Goal: Task Accomplishment & Management: Complete application form

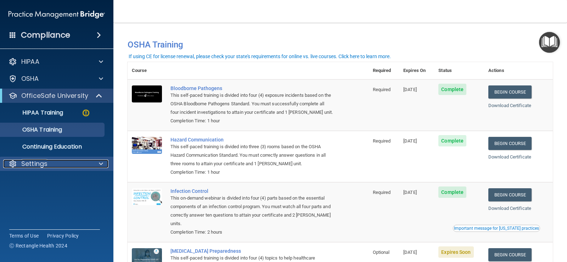
click at [103, 166] on span at bounding box center [101, 164] width 4 height 9
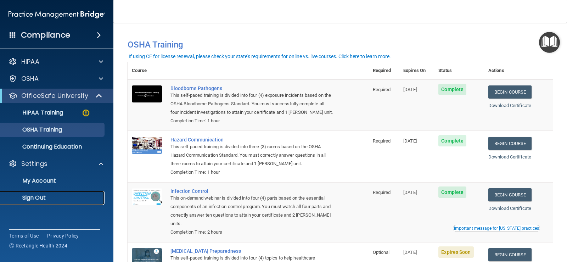
click at [43, 196] on p "Sign Out" at bounding box center [53, 197] width 97 height 7
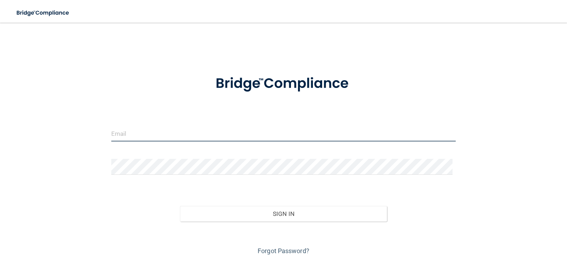
click at [187, 127] on input "email" at bounding box center [283, 134] width 345 height 16
type input "[EMAIL_ADDRESS][DOMAIN_NAME]"
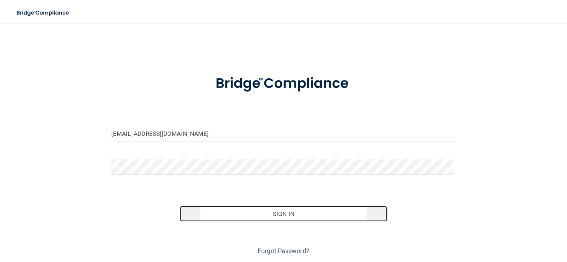
click at [282, 217] on button "Sign In" at bounding box center [283, 214] width 207 height 16
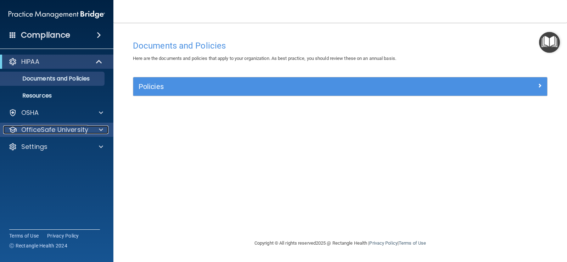
click at [98, 130] on div at bounding box center [100, 130] width 18 height 9
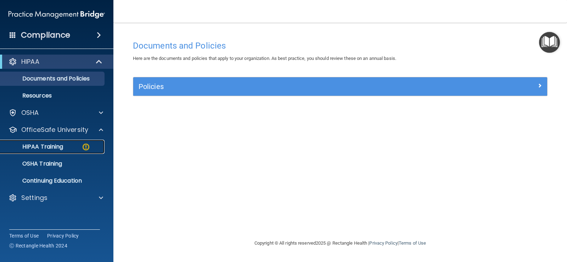
click at [38, 151] on link "HIPAA Training" at bounding box center [49, 147] width 112 height 14
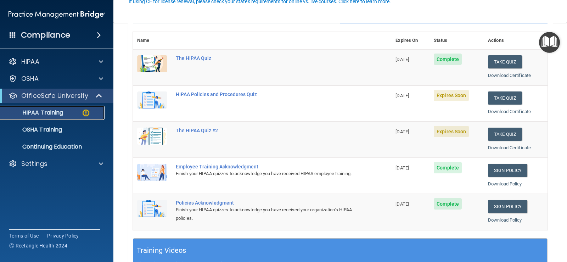
scroll to position [71, 0]
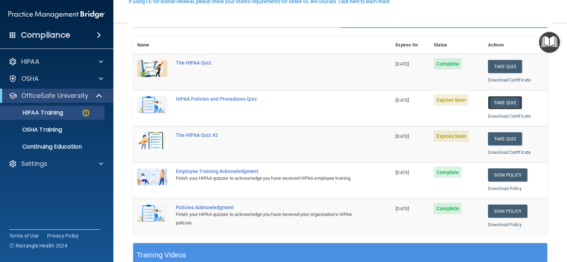
click at [507, 102] on button "Take Quiz" at bounding box center [505, 102] width 34 height 13
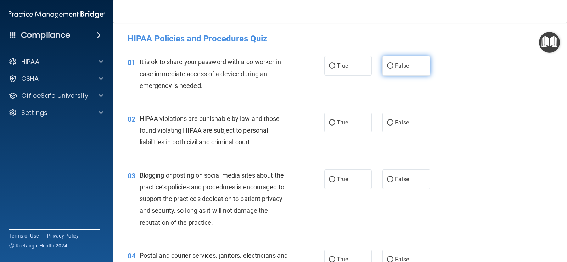
click at [383, 66] on label "False" at bounding box center [407, 65] width 48 height 19
click at [387, 66] on input "False" at bounding box center [390, 65] width 6 height 5
radio input "true"
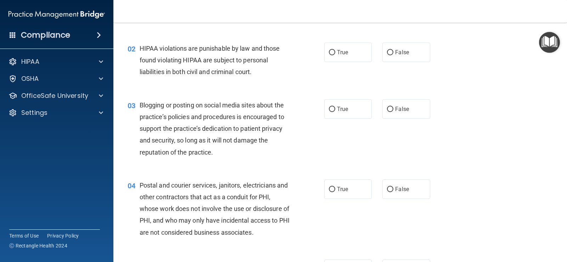
scroll to position [71, 0]
click at [387, 53] on input "False" at bounding box center [390, 51] width 6 height 5
radio input "true"
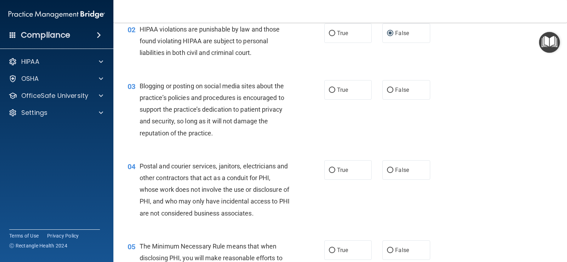
scroll to position [142, 0]
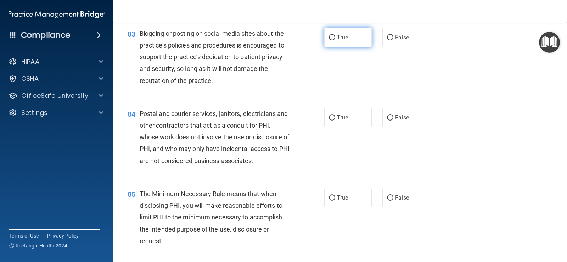
click at [329, 38] on input "True" at bounding box center [332, 37] width 6 height 5
radio input "true"
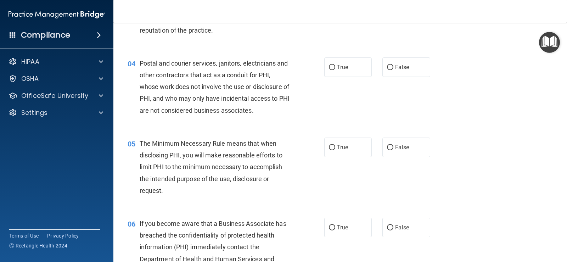
scroll to position [213, 0]
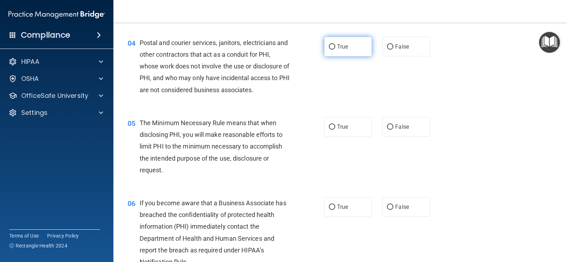
click at [330, 51] on label "True" at bounding box center [348, 46] width 48 height 19
click at [330, 50] on input "True" at bounding box center [332, 46] width 6 height 5
radio input "true"
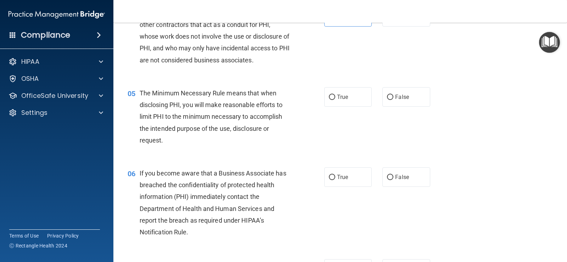
scroll to position [284, 0]
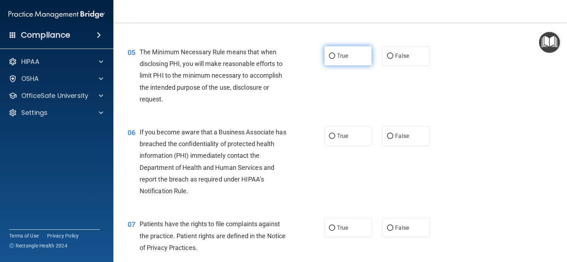
click at [337, 55] on span "True" at bounding box center [342, 55] width 11 height 7
click at [335, 55] on input "True" at bounding box center [332, 56] width 6 height 5
radio input "true"
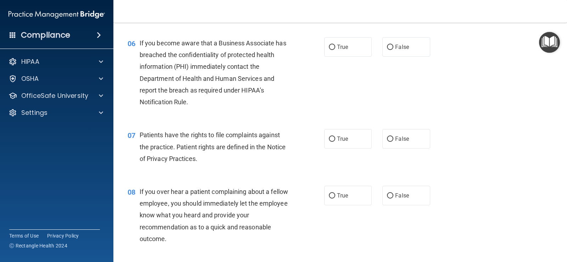
scroll to position [390, 0]
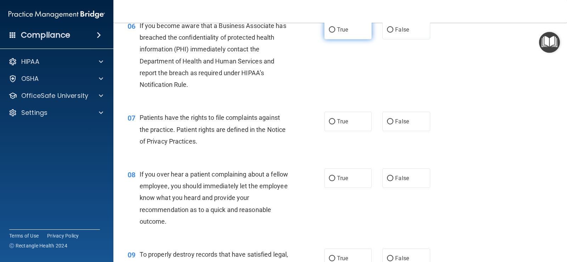
click at [326, 33] on label "True" at bounding box center [348, 29] width 48 height 19
click at [329, 33] on input "True" at bounding box center [332, 29] width 6 height 5
radio input "true"
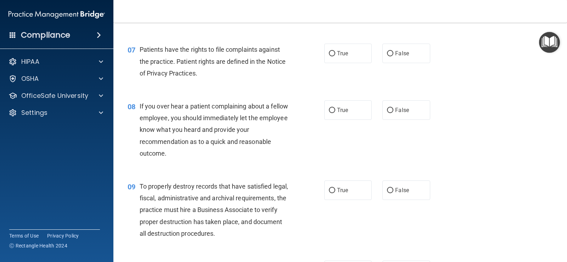
scroll to position [461, 0]
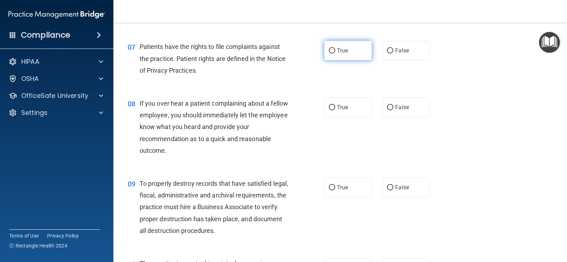
click at [329, 49] on input "True" at bounding box center [332, 50] width 6 height 5
radio input "true"
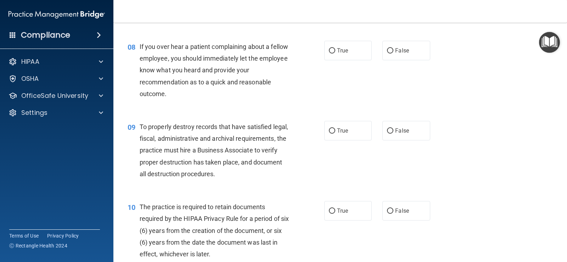
scroll to position [532, 0]
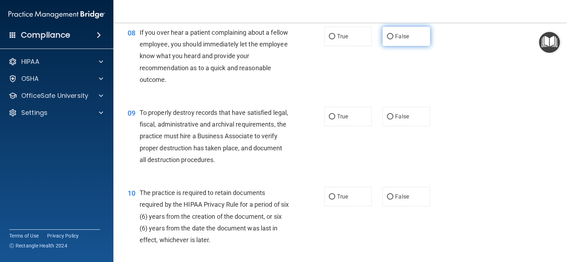
drag, startPoint x: 388, startPoint y: 27, endPoint x: 385, endPoint y: 34, distance: 8.3
click at [388, 27] on label "False" at bounding box center [407, 36] width 48 height 19
click at [388, 34] on input "False" at bounding box center [390, 36] width 6 height 5
radio input "true"
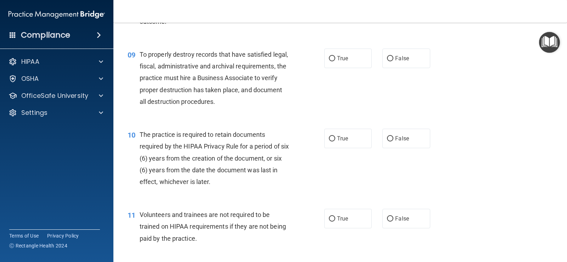
scroll to position [603, 0]
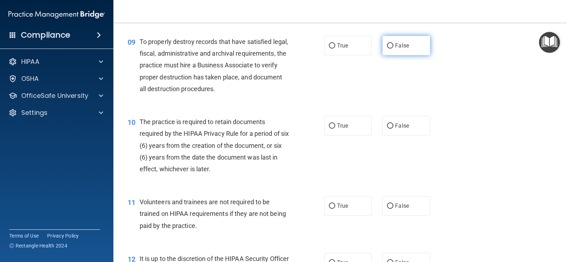
click at [383, 48] on label "False" at bounding box center [407, 45] width 48 height 19
click at [387, 48] on input "False" at bounding box center [390, 45] width 6 height 5
radio input "true"
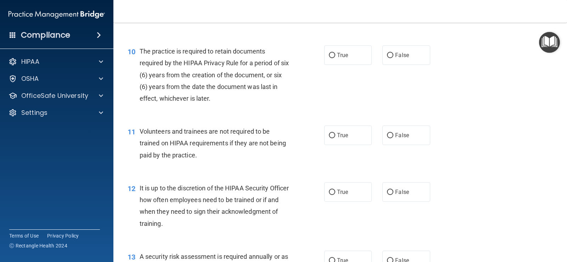
scroll to position [674, 0]
click at [337, 54] on span "True" at bounding box center [342, 54] width 11 height 7
click at [335, 54] on input "True" at bounding box center [332, 54] width 6 height 5
radio input "true"
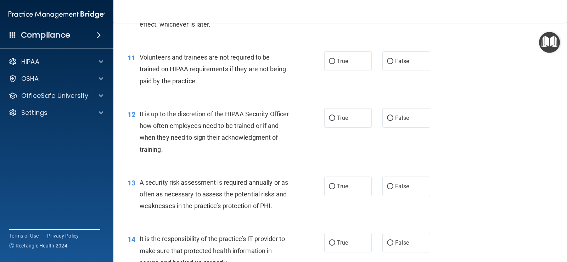
scroll to position [745, 0]
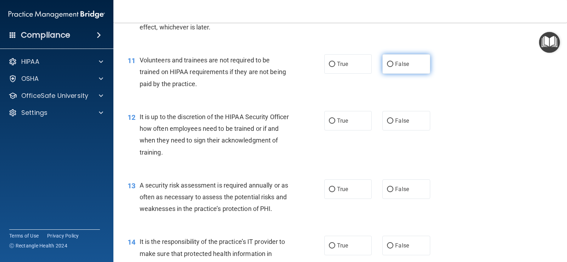
click at [383, 65] on label "False" at bounding box center [407, 63] width 48 height 19
click at [387, 65] on input "False" at bounding box center [390, 64] width 6 height 5
radio input "true"
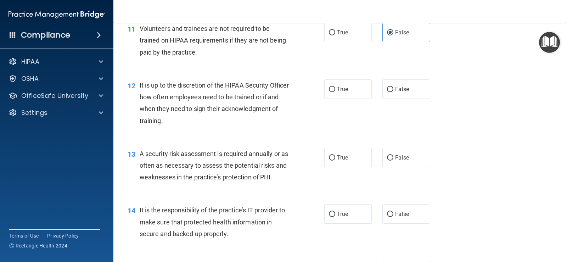
scroll to position [815, 0]
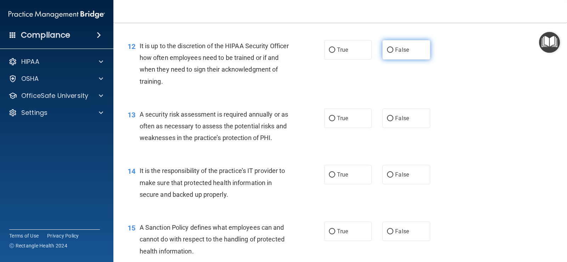
click at [394, 56] on label "False" at bounding box center [407, 49] width 48 height 19
click at [394, 53] on input "False" at bounding box center [390, 50] width 6 height 5
radio input "true"
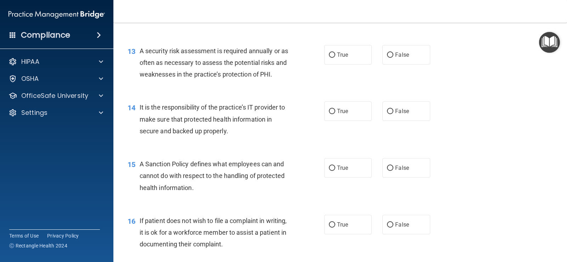
scroll to position [886, 0]
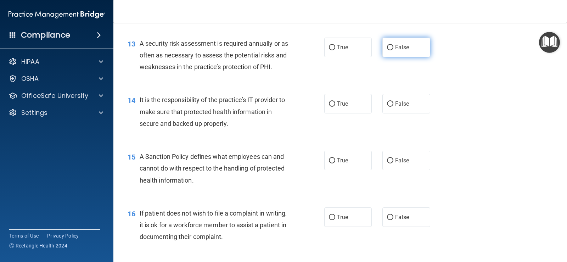
click at [398, 49] on span "False" at bounding box center [402, 47] width 14 height 7
click at [394, 49] on input "False" at bounding box center [390, 47] width 6 height 5
radio input "true"
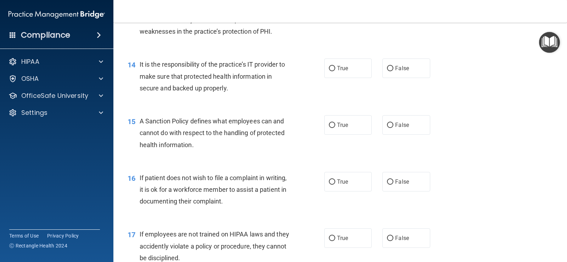
scroll to position [957, 0]
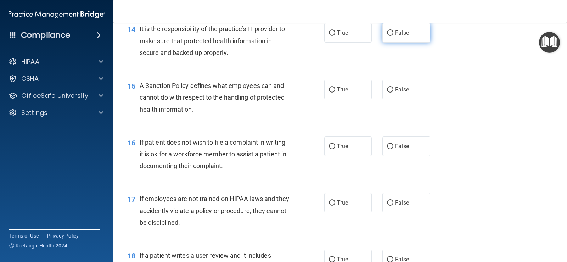
click at [395, 32] on span "False" at bounding box center [402, 32] width 14 height 7
click at [392, 32] on input "False" at bounding box center [390, 32] width 6 height 5
radio input "true"
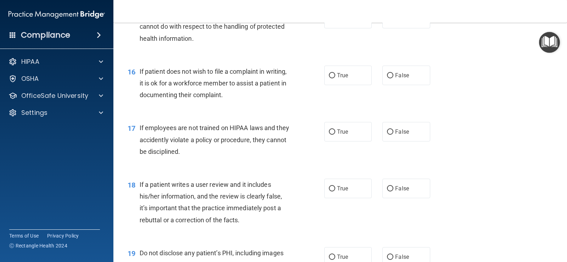
scroll to position [993, 0]
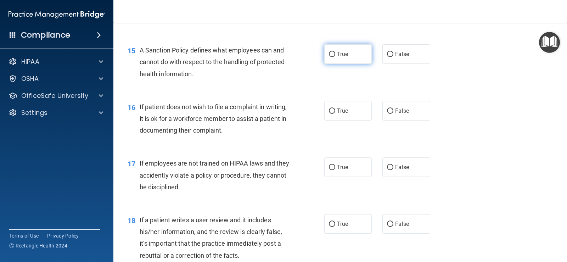
click at [337, 61] on label "True" at bounding box center [348, 53] width 48 height 19
click at [335, 57] on input "True" at bounding box center [332, 54] width 6 height 5
radio input "true"
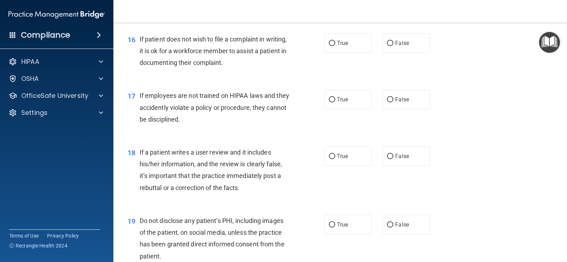
scroll to position [1064, 0]
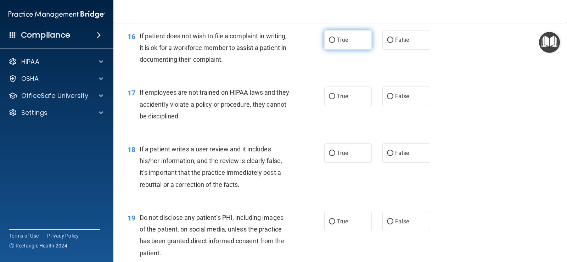
click at [337, 38] on span "True" at bounding box center [342, 40] width 11 height 7
click at [335, 38] on input "True" at bounding box center [332, 40] width 6 height 5
radio input "true"
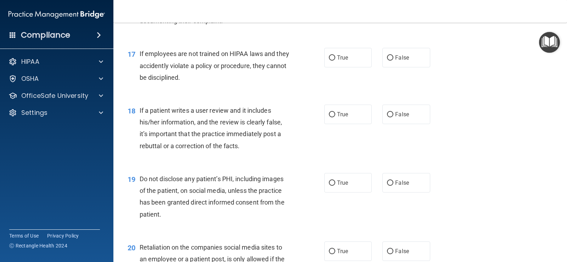
scroll to position [1099, 0]
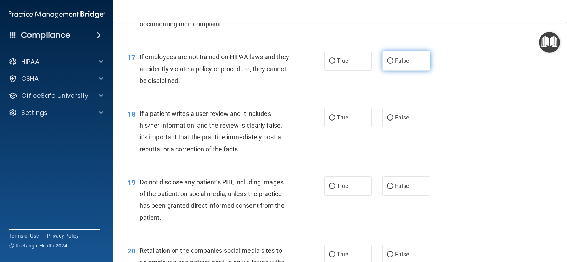
click at [399, 57] on label "False" at bounding box center [407, 60] width 48 height 19
click at [394, 58] on input "False" at bounding box center [390, 60] width 6 height 5
radio input "true"
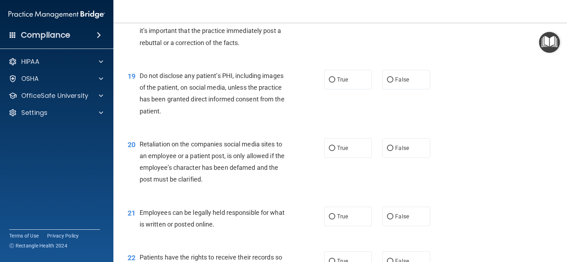
scroll to position [1170, 0]
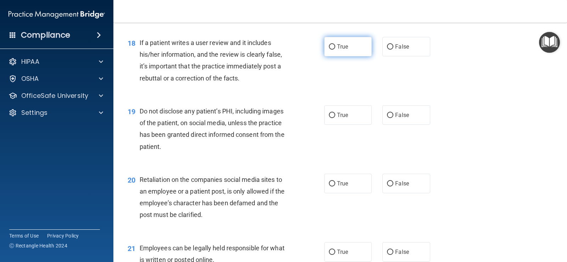
click at [339, 52] on label "True" at bounding box center [348, 46] width 48 height 19
click at [335, 50] on input "True" at bounding box center [332, 46] width 6 height 5
radio input "true"
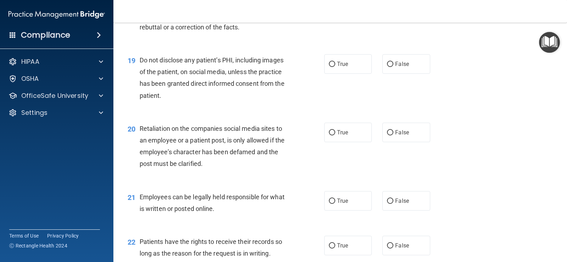
scroll to position [1241, 0]
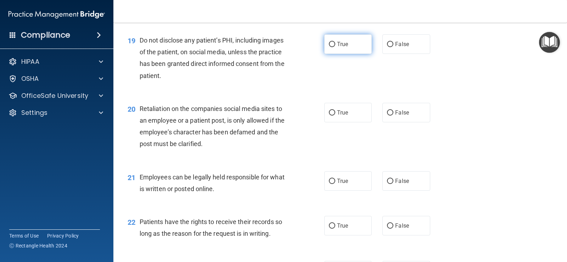
click at [355, 47] on label "True" at bounding box center [348, 43] width 48 height 19
click at [335, 47] on input "True" at bounding box center [332, 44] width 6 height 5
radio input "true"
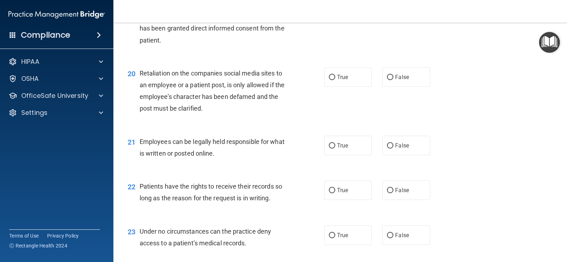
scroll to position [1312, 0]
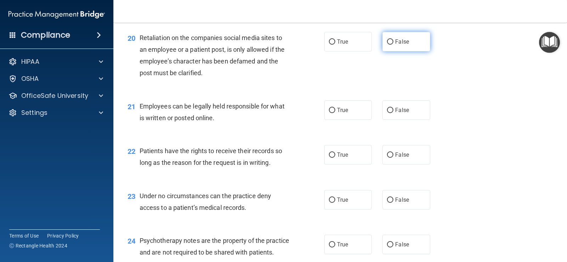
click at [395, 43] on span "False" at bounding box center [402, 41] width 14 height 7
click at [392, 43] on input "False" at bounding box center [390, 41] width 6 height 5
radio input "true"
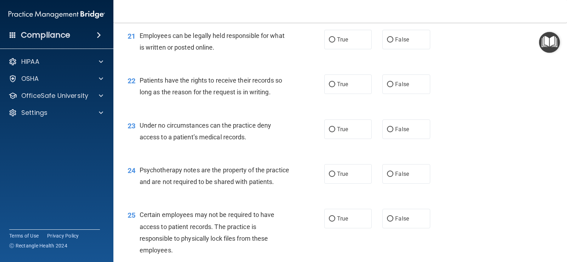
scroll to position [1383, 0]
click at [324, 43] on label "True" at bounding box center [348, 38] width 48 height 19
click at [329, 42] on input "True" at bounding box center [332, 39] width 6 height 5
radio input "true"
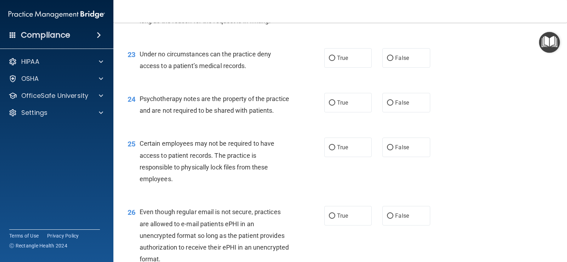
scroll to position [1418, 0]
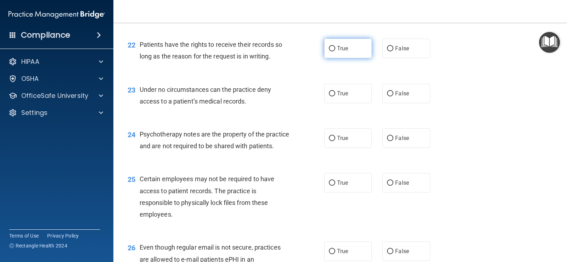
click at [346, 50] on label "True" at bounding box center [348, 48] width 48 height 19
click at [335, 50] on input "True" at bounding box center [332, 48] width 6 height 5
radio input "true"
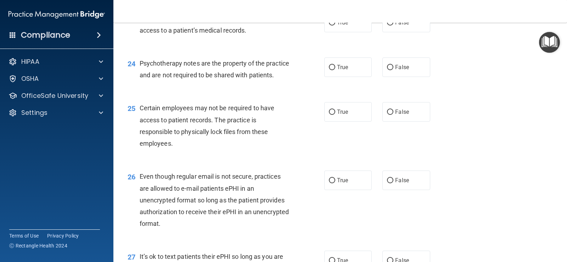
scroll to position [1454, 0]
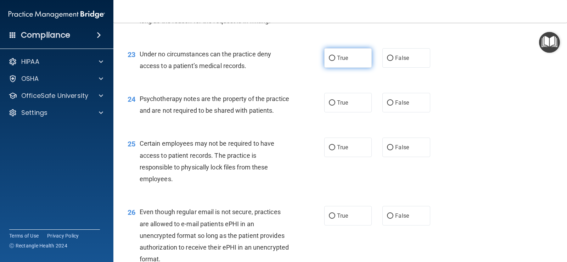
click at [343, 60] on span "True" at bounding box center [342, 58] width 11 height 7
click at [335, 60] on input "True" at bounding box center [332, 58] width 6 height 5
radio input "true"
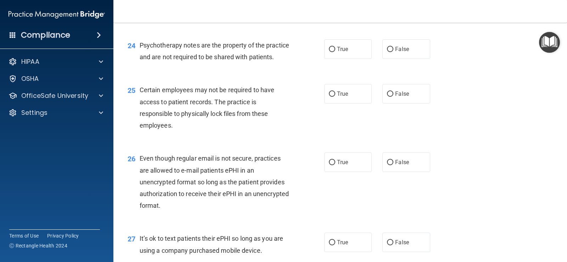
scroll to position [1524, 0]
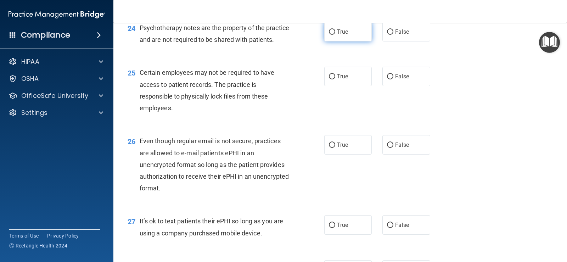
click at [334, 33] on label "True" at bounding box center [348, 31] width 48 height 19
click at [334, 33] on input "True" at bounding box center [332, 31] width 6 height 5
radio input "true"
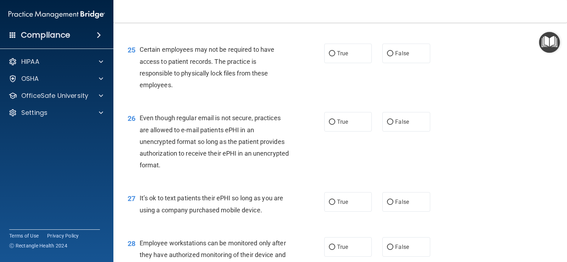
scroll to position [1560, 0]
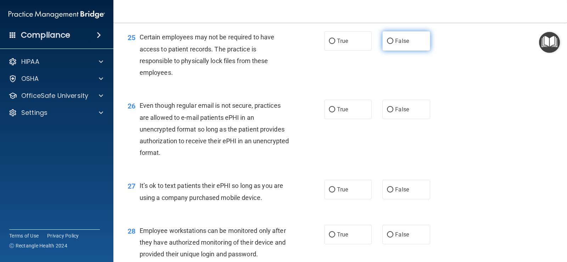
click at [400, 51] on label "False" at bounding box center [407, 40] width 48 height 19
click at [394, 44] on input "False" at bounding box center [390, 41] width 6 height 5
radio input "true"
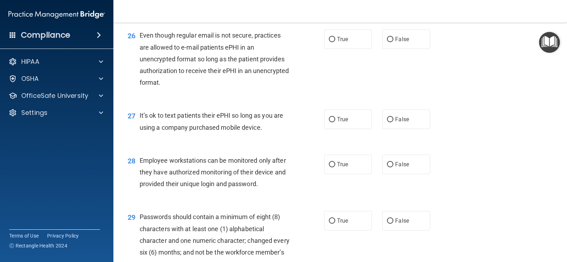
scroll to position [1631, 0]
click at [391, 48] on label "False" at bounding box center [407, 38] width 48 height 19
click at [391, 41] on input "False" at bounding box center [390, 38] width 6 height 5
radio input "true"
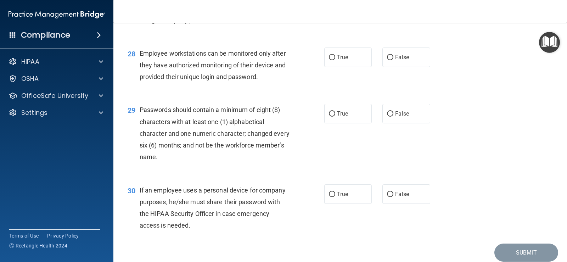
scroll to position [1702, 0]
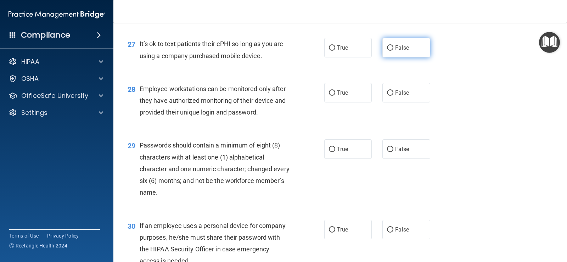
click at [390, 57] on label "False" at bounding box center [407, 47] width 48 height 19
click at [390, 51] on input "False" at bounding box center [390, 47] width 6 height 5
radio input "true"
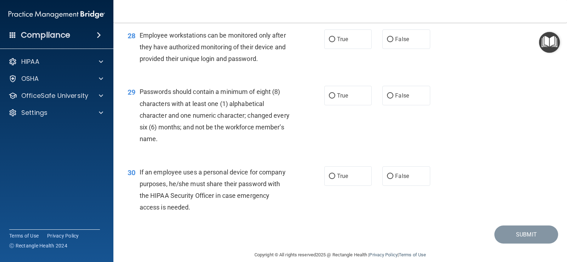
scroll to position [1773, 0]
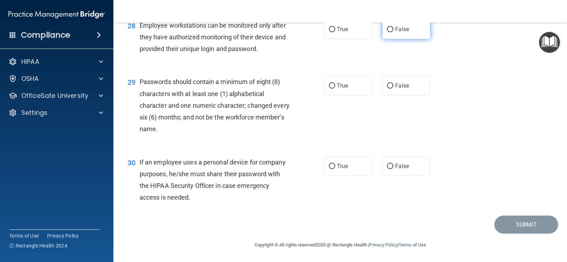
click at [387, 32] on input "False" at bounding box center [390, 29] width 6 height 5
radio input "true"
click at [311, 91] on div "29 Passwords should contain a minimum of eight (8) characters with at least one…" at bounding box center [226, 107] width 218 height 62
click at [336, 91] on label "True" at bounding box center [348, 85] width 48 height 19
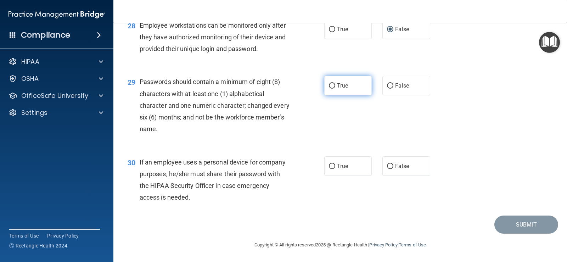
click at [335, 89] on input "True" at bounding box center [332, 85] width 6 height 5
radio input "true"
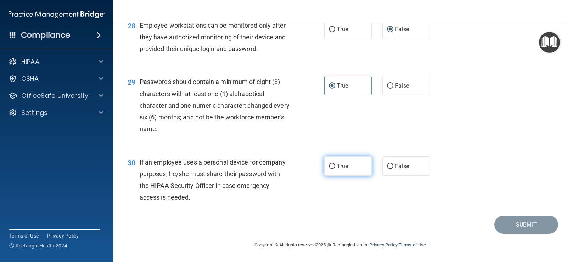
click at [351, 163] on label "True" at bounding box center [348, 165] width 48 height 19
click at [335, 164] on input "True" at bounding box center [332, 166] width 6 height 5
radio input "true"
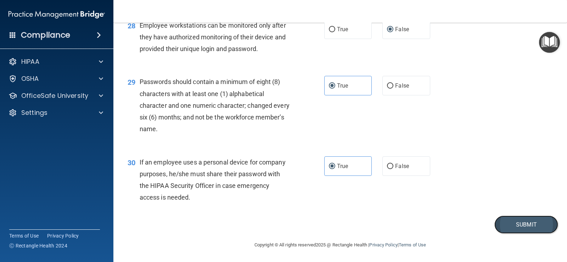
click at [550, 225] on button "Submit" at bounding box center [527, 225] width 64 height 18
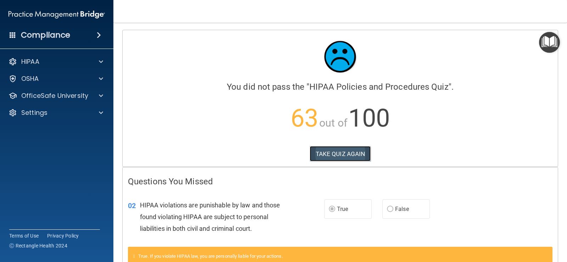
click at [325, 154] on button "TAKE QUIZ AGAIN" at bounding box center [340, 154] width 61 height 16
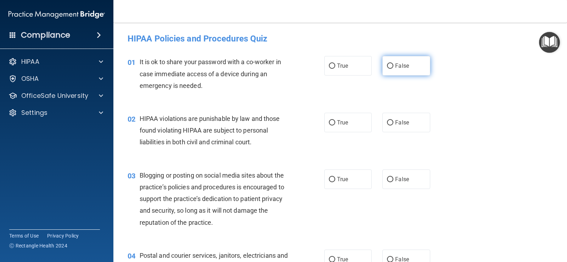
click at [387, 66] on input "False" at bounding box center [390, 65] width 6 height 5
radio input "true"
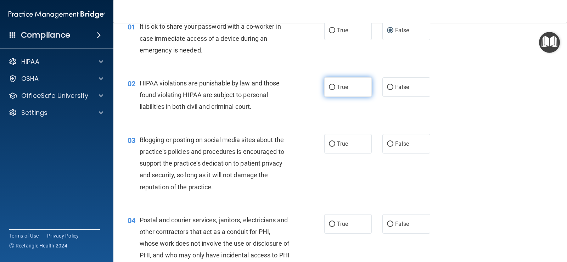
click at [333, 88] on label "True" at bounding box center [348, 86] width 48 height 19
click at [333, 88] on input "True" at bounding box center [332, 87] width 6 height 5
radio input "true"
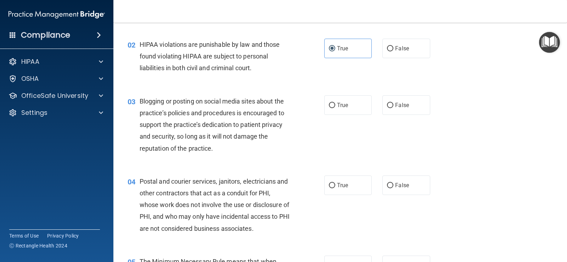
scroll to position [71, 0]
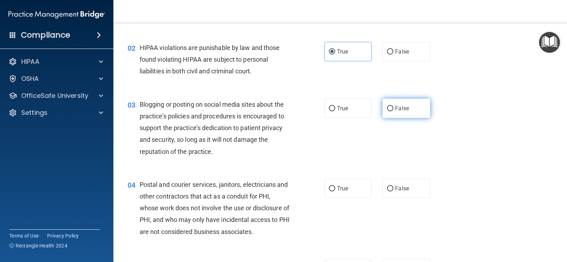
click at [388, 106] on input "False" at bounding box center [390, 108] width 6 height 5
radio input "true"
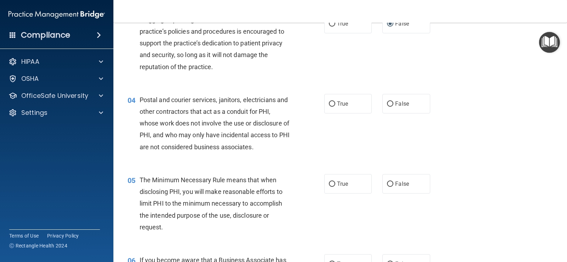
scroll to position [177, 0]
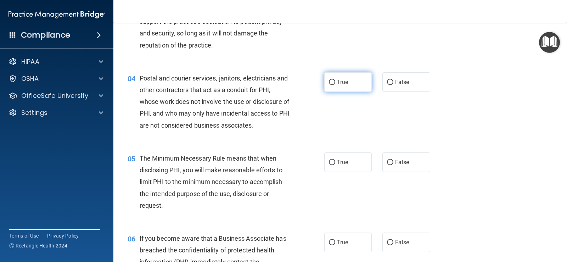
click at [329, 80] on input "True" at bounding box center [332, 82] width 6 height 5
radio input "true"
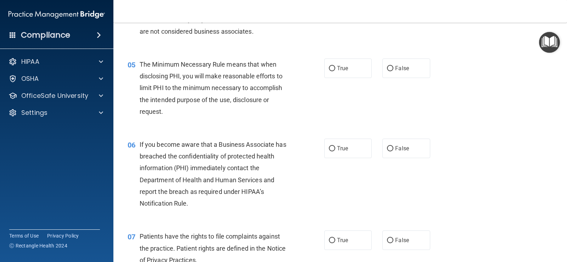
scroll to position [284, 0]
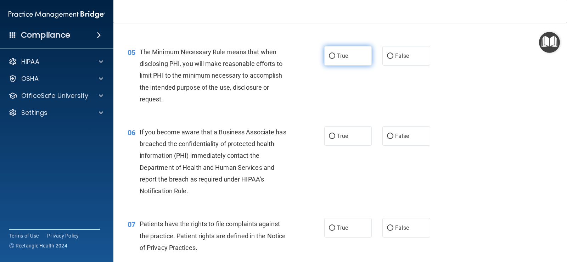
click at [338, 59] on label "True" at bounding box center [348, 55] width 48 height 19
click at [335, 59] on input "True" at bounding box center [332, 56] width 6 height 5
radio input "true"
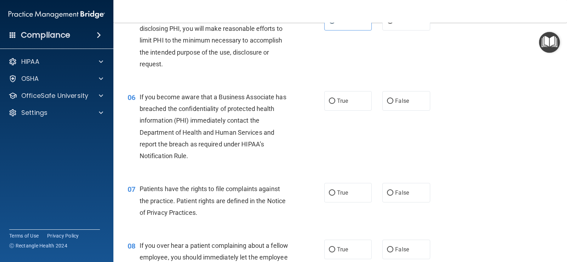
scroll to position [319, 0]
click at [338, 100] on span "True" at bounding box center [342, 100] width 11 height 7
click at [335, 100] on input "True" at bounding box center [332, 100] width 6 height 5
radio input "true"
click at [391, 102] on label "False" at bounding box center [407, 100] width 48 height 19
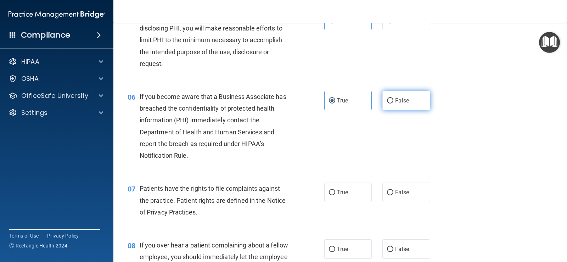
click at [391, 102] on input "False" at bounding box center [390, 100] width 6 height 5
radio input "true"
radio input "false"
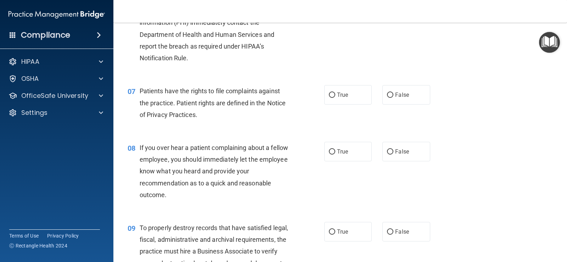
scroll to position [425, 0]
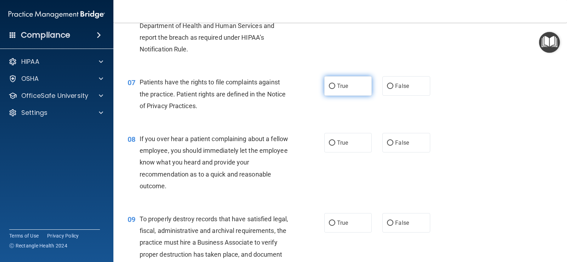
click at [337, 89] on label "True" at bounding box center [348, 85] width 48 height 19
click at [335, 89] on input "True" at bounding box center [332, 86] width 6 height 5
radio input "true"
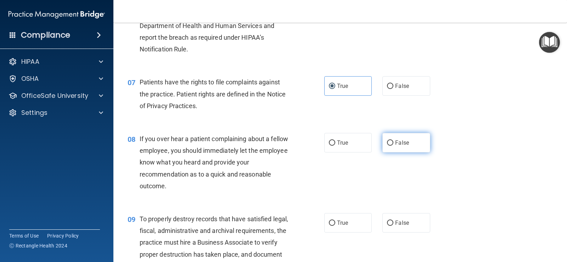
click at [395, 146] on span "False" at bounding box center [402, 142] width 14 height 7
click at [393, 146] on input "False" at bounding box center [390, 142] width 6 height 5
radio input "true"
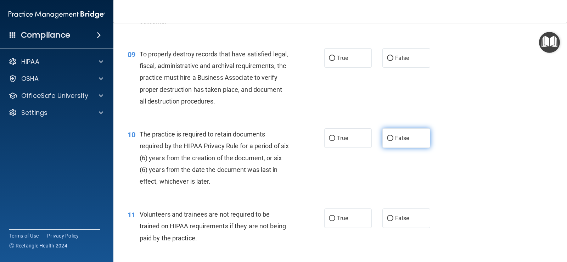
scroll to position [603, 0]
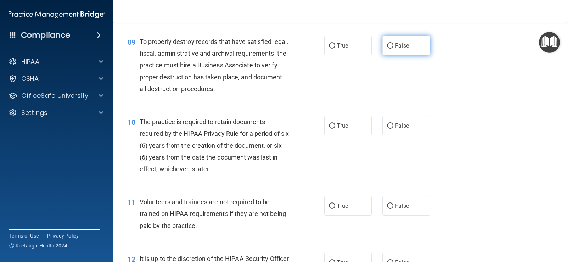
click at [395, 46] on span "False" at bounding box center [402, 45] width 14 height 7
click at [392, 46] on input "False" at bounding box center [390, 45] width 6 height 5
radio input "true"
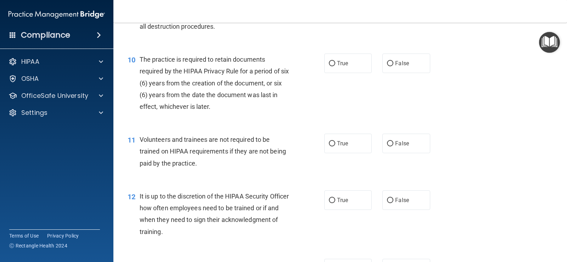
scroll to position [674, 0]
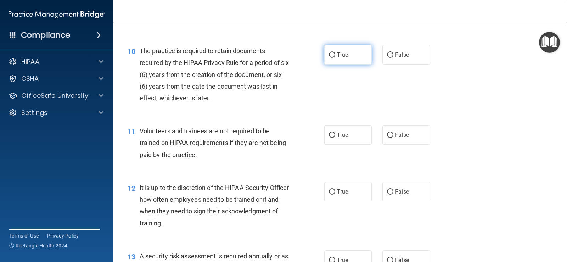
click at [337, 55] on span "True" at bounding box center [342, 54] width 11 height 7
click at [335, 55] on input "True" at bounding box center [332, 54] width 6 height 5
radio input "true"
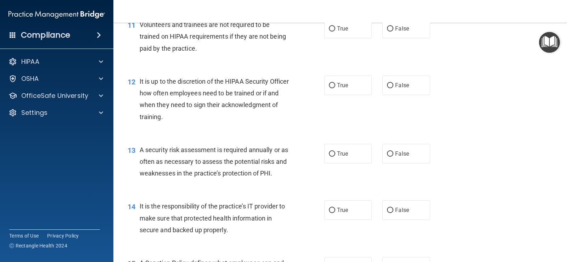
scroll to position [745, 0]
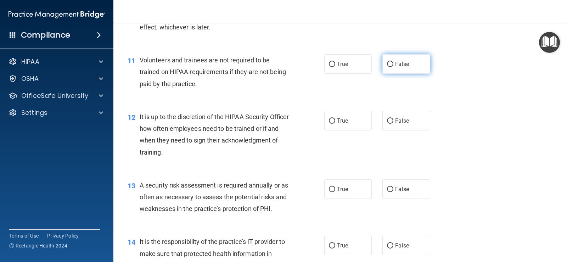
click at [406, 63] on label "False" at bounding box center [407, 63] width 48 height 19
click at [394, 63] on input "False" at bounding box center [390, 64] width 6 height 5
radio input "true"
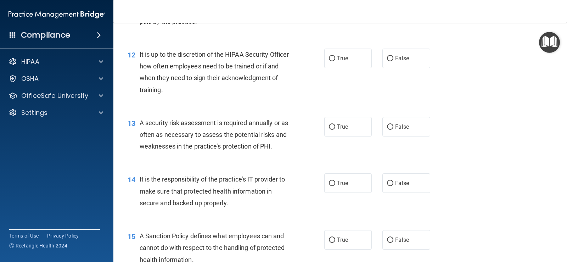
scroll to position [815, 0]
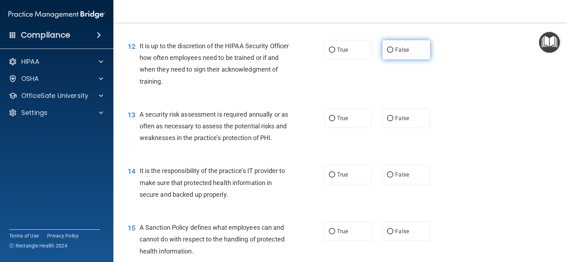
click at [402, 52] on span "False" at bounding box center [402, 49] width 14 height 7
click at [394, 52] on input "False" at bounding box center [390, 50] width 6 height 5
radio input "true"
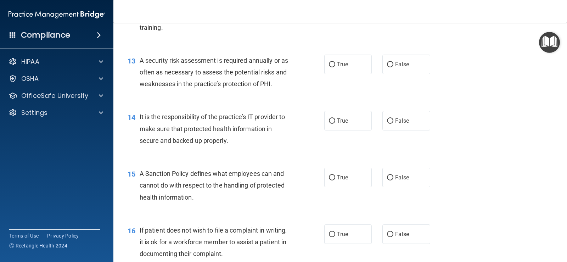
scroll to position [886, 0]
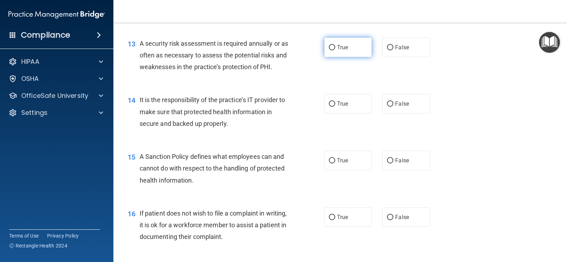
click at [331, 50] on input "True" at bounding box center [332, 47] width 6 height 5
radio input "true"
click at [374, 107] on div "True False" at bounding box center [381, 103] width 115 height 19
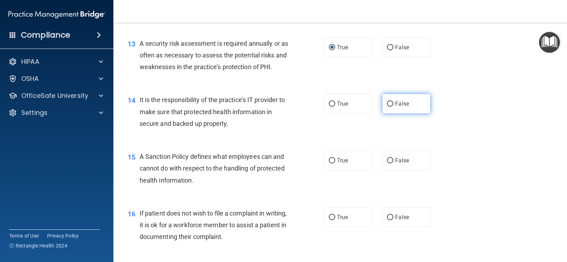
click at [391, 107] on label "False" at bounding box center [407, 103] width 48 height 19
click at [391, 107] on input "False" at bounding box center [390, 103] width 6 height 5
radio input "true"
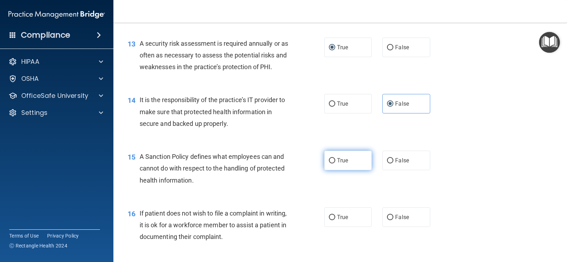
click at [335, 164] on label "True" at bounding box center [348, 160] width 48 height 19
click at [335, 163] on input "True" at bounding box center [332, 160] width 6 height 5
radio input "true"
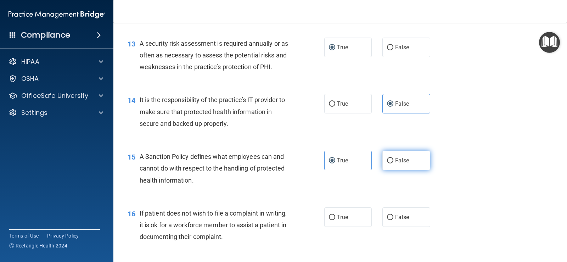
click at [388, 161] on input "False" at bounding box center [390, 160] width 6 height 5
radio input "true"
radio input "false"
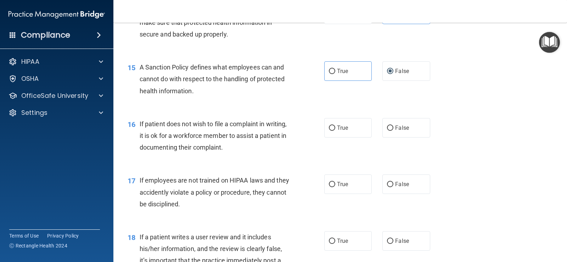
scroll to position [993, 0]
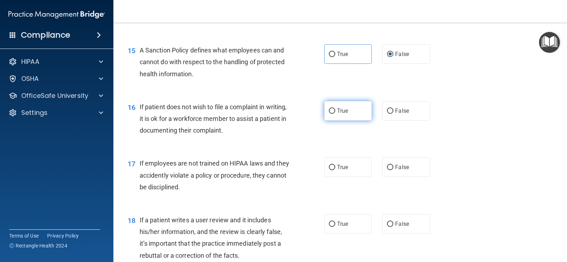
click at [327, 114] on label "True" at bounding box center [348, 110] width 48 height 19
click at [329, 114] on input "True" at bounding box center [332, 110] width 6 height 5
radio input "true"
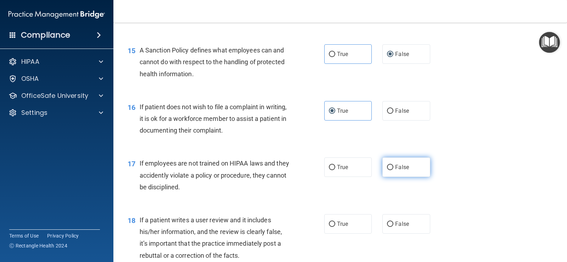
click at [395, 168] on span "False" at bounding box center [402, 167] width 14 height 7
click at [394, 168] on input "False" at bounding box center [390, 167] width 6 height 5
radio input "true"
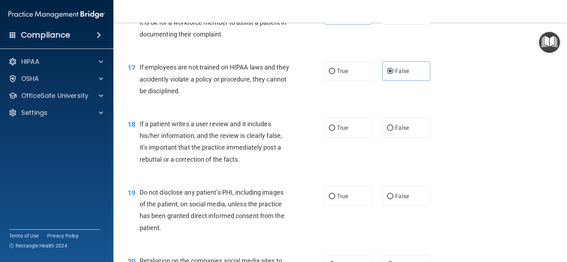
scroll to position [1099, 0]
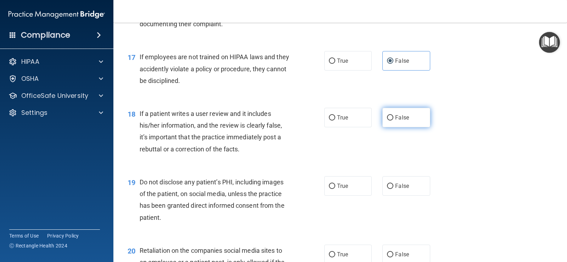
click at [403, 118] on span "False" at bounding box center [402, 117] width 14 height 7
click at [394, 118] on input "False" at bounding box center [390, 117] width 6 height 5
radio input "true"
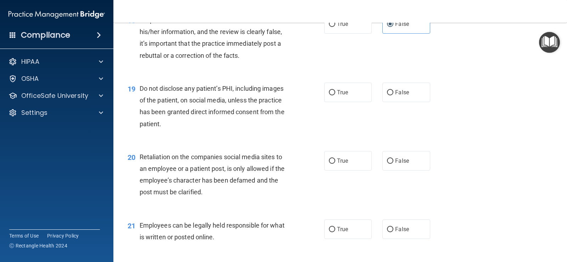
scroll to position [1205, 0]
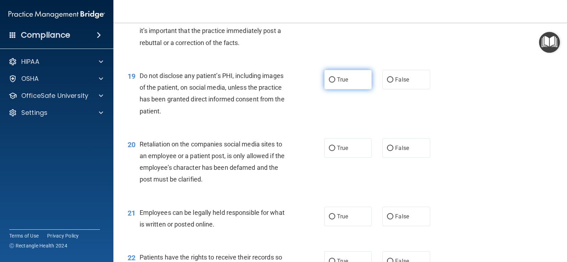
click at [333, 82] on label "True" at bounding box center [348, 79] width 48 height 19
click at [333, 82] on input "True" at bounding box center [332, 79] width 6 height 5
radio input "true"
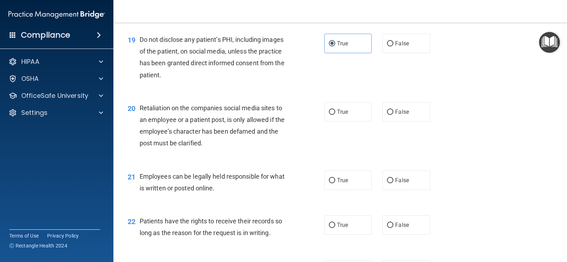
scroll to position [1276, 0]
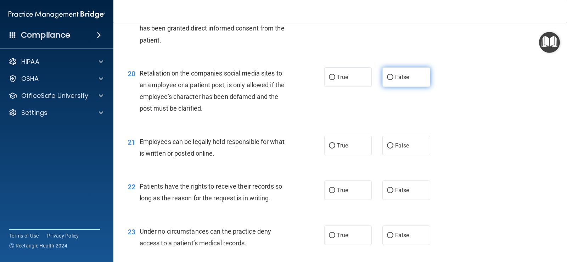
click at [391, 84] on label "False" at bounding box center [407, 76] width 48 height 19
click at [391, 80] on input "False" at bounding box center [390, 77] width 6 height 5
radio input "true"
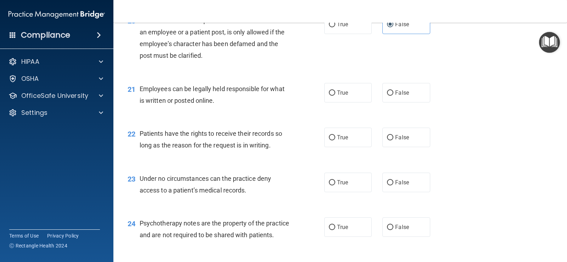
scroll to position [1347, 0]
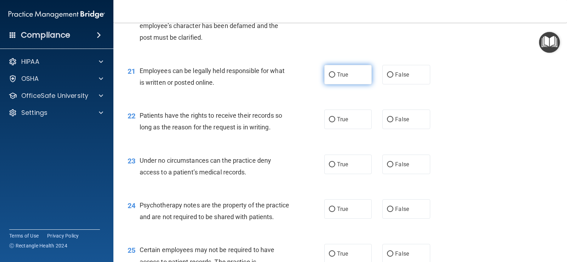
click at [351, 73] on label "True" at bounding box center [348, 74] width 48 height 19
click at [335, 73] on input "True" at bounding box center [332, 74] width 6 height 5
radio input "true"
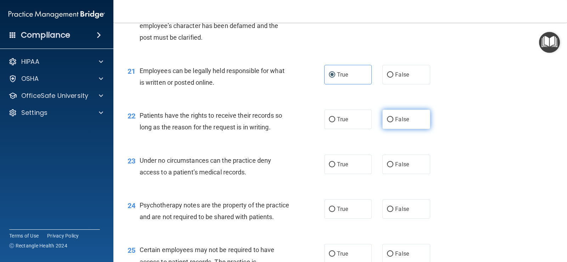
click at [387, 119] on input "False" at bounding box center [390, 119] width 6 height 5
radio input "true"
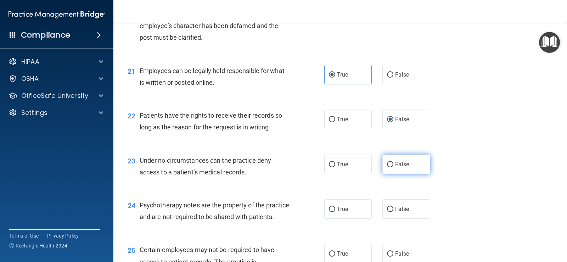
click at [388, 166] on input "False" at bounding box center [390, 164] width 6 height 5
radio input "true"
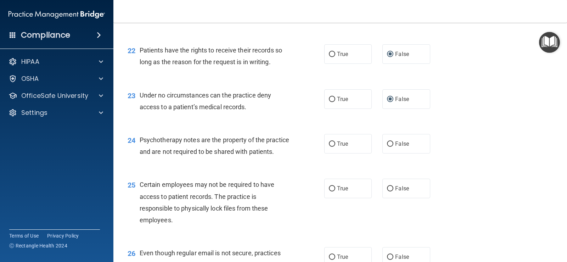
scroll to position [1418, 0]
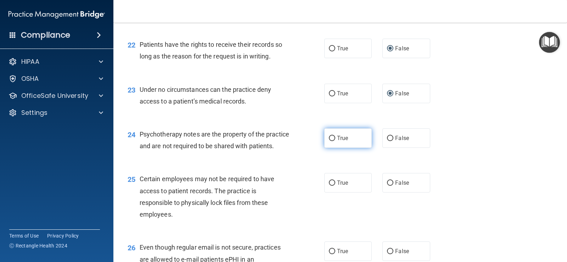
click at [338, 140] on span "True" at bounding box center [342, 138] width 11 height 7
click at [335, 140] on input "True" at bounding box center [332, 138] width 6 height 5
radio input "true"
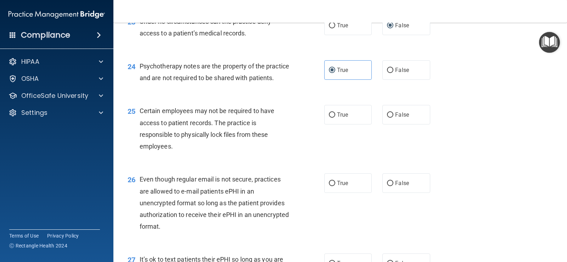
scroll to position [1489, 0]
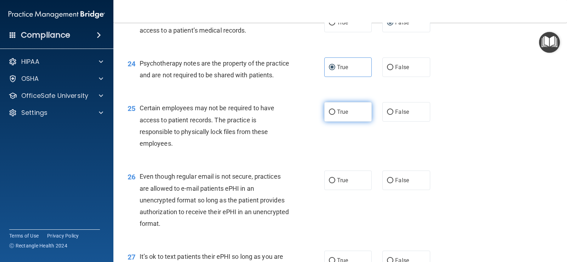
click at [337, 115] on span "True" at bounding box center [342, 111] width 11 height 7
click at [335, 115] on input "True" at bounding box center [332, 112] width 6 height 5
radio input "true"
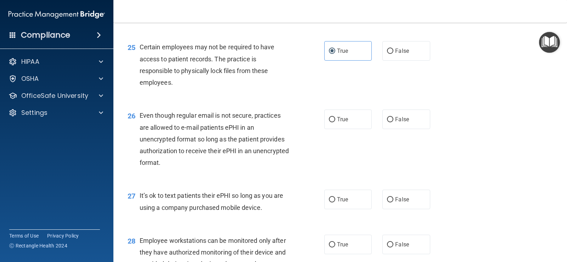
scroll to position [1560, 0]
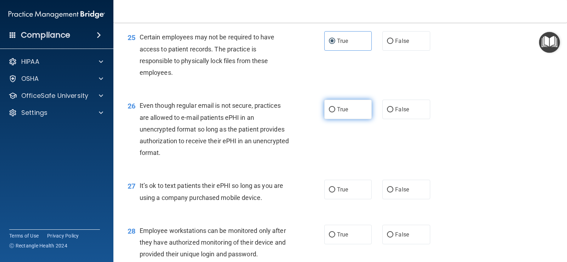
click at [330, 112] on input "True" at bounding box center [332, 109] width 6 height 5
radio input "true"
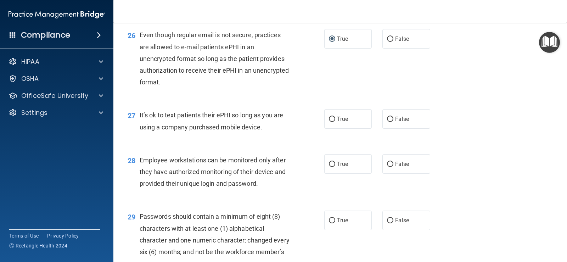
scroll to position [1631, 0]
click at [387, 122] on input "False" at bounding box center [390, 118] width 6 height 5
radio input "true"
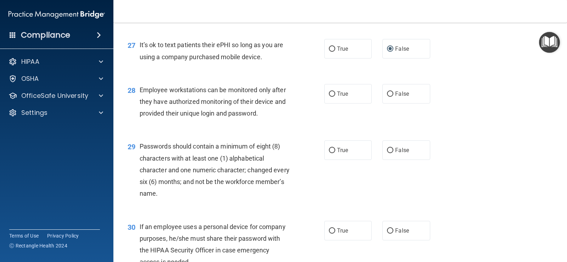
scroll to position [1702, 0]
click at [396, 96] on span "False" at bounding box center [402, 92] width 14 height 7
click at [394, 96] on input "False" at bounding box center [390, 92] width 6 height 5
radio input "true"
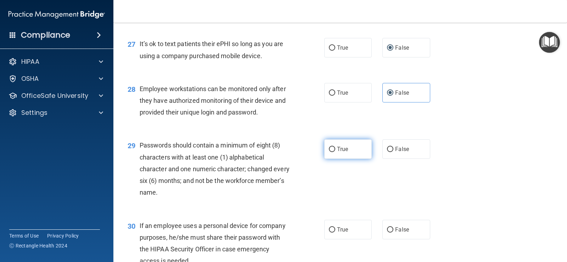
click at [331, 152] on input "True" at bounding box center [332, 149] width 6 height 5
radio input "true"
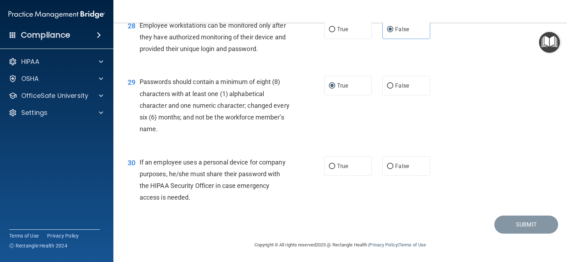
scroll to position [1777, 0]
click at [387, 166] on input "False" at bounding box center [390, 166] width 6 height 5
radio input "true"
click at [529, 228] on button "Submit" at bounding box center [527, 225] width 64 height 18
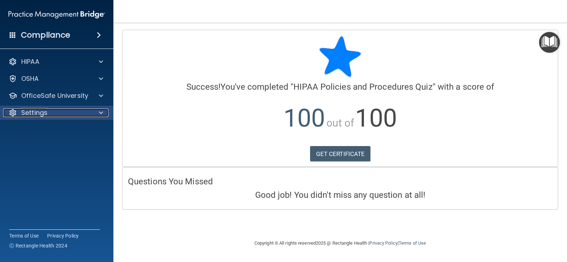
click at [98, 113] on div at bounding box center [100, 112] width 18 height 9
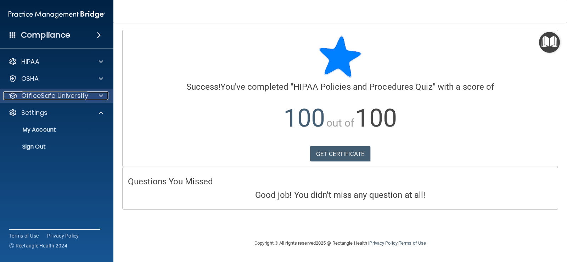
click at [100, 96] on span at bounding box center [101, 95] width 4 height 9
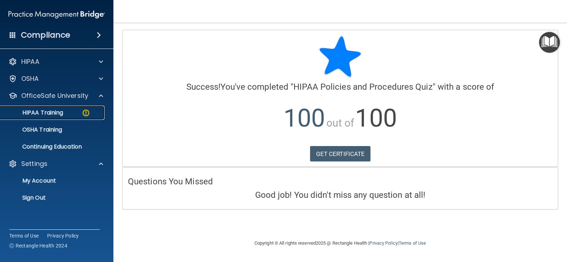
click at [73, 111] on div "HIPAA Training" at bounding box center [53, 112] width 97 height 7
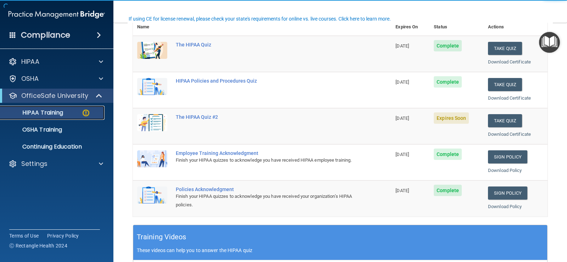
scroll to position [106, 0]
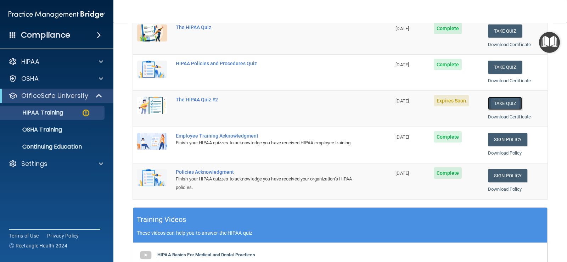
click at [493, 101] on button "Take Quiz" at bounding box center [505, 103] width 34 height 13
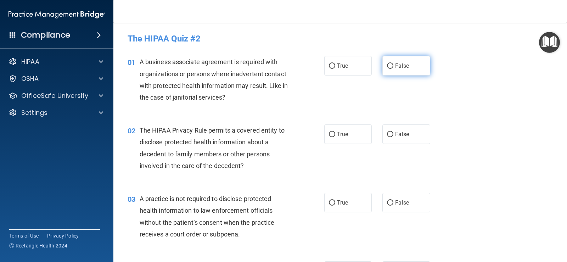
click at [389, 68] on input "False" at bounding box center [390, 65] width 6 height 5
radio input "true"
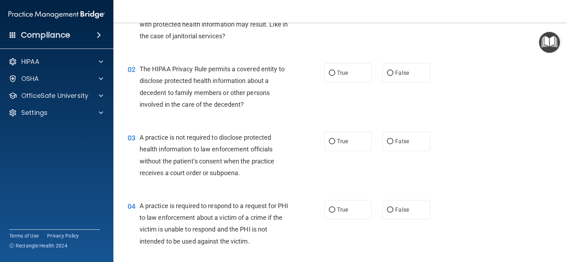
scroll to position [71, 0]
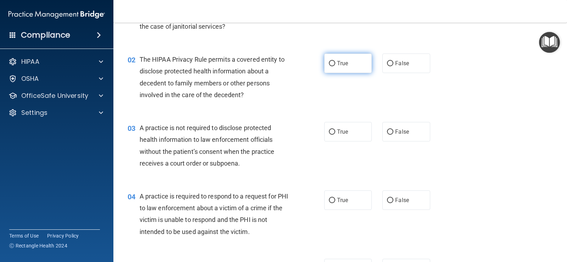
click at [343, 66] on span "True" at bounding box center [342, 63] width 11 height 7
click at [335, 66] on input "True" at bounding box center [332, 63] width 6 height 5
radio input "true"
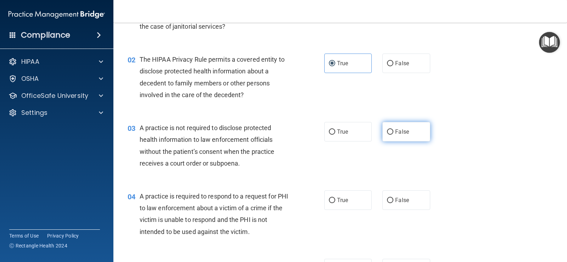
click at [403, 129] on span "False" at bounding box center [402, 131] width 14 height 7
click at [394, 129] on input "False" at bounding box center [390, 131] width 6 height 5
radio input "true"
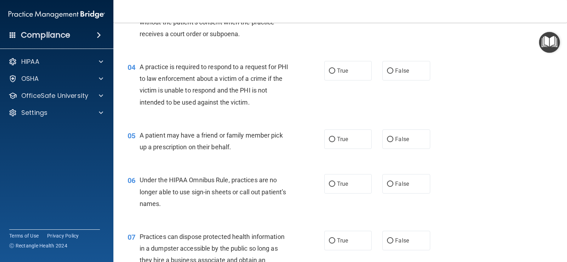
scroll to position [213, 0]
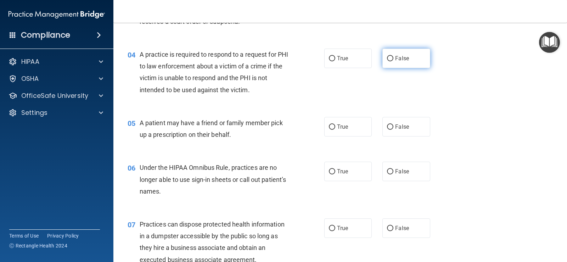
click at [396, 56] on span "False" at bounding box center [402, 58] width 14 height 7
click at [394, 56] on input "False" at bounding box center [390, 58] width 6 height 5
radio input "true"
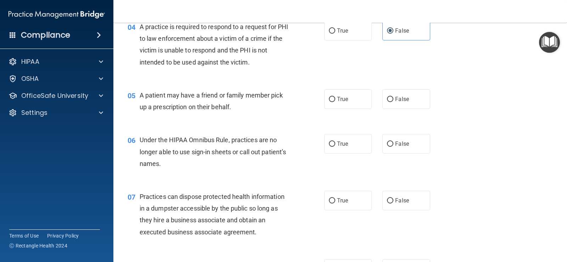
scroll to position [284, 0]
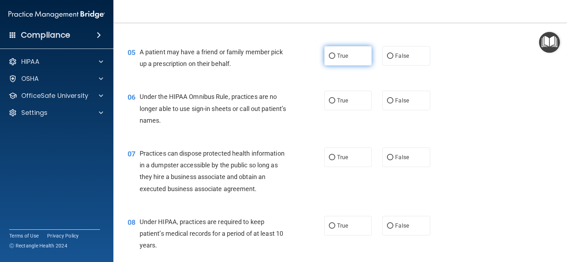
click at [334, 60] on label "True" at bounding box center [348, 55] width 48 height 19
click at [334, 59] on input "True" at bounding box center [332, 56] width 6 height 5
radio input "true"
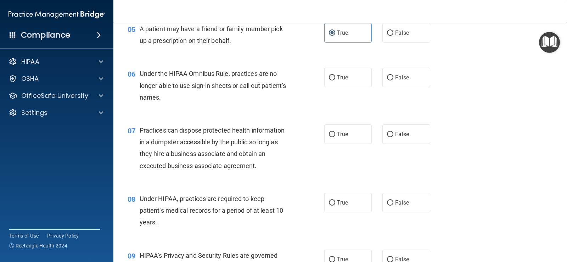
scroll to position [319, 0]
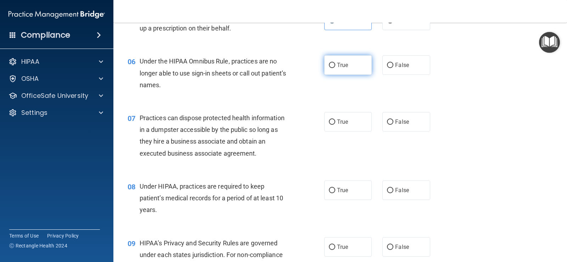
click at [352, 62] on label "True" at bounding box center [348, 64] width 48 height 19
click at [335, 63] on input "True" at bounding box center [332, 65] width 6 height 5
radio input "true"
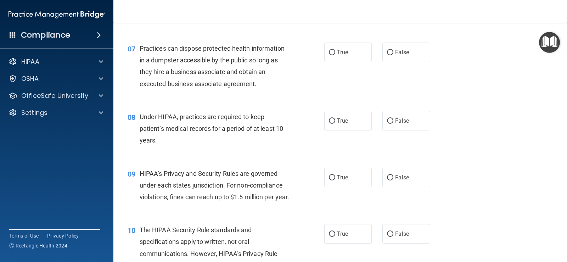
scroll to position [390, 0]
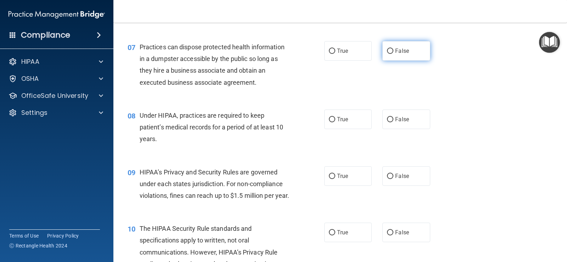
click at [409, 55] on label "False" at bounding box center [407, 50] width 48 height 19
click at [394, 54] on input "False" at bounding box center [390, 51] width 6 height 5
radio input "true"
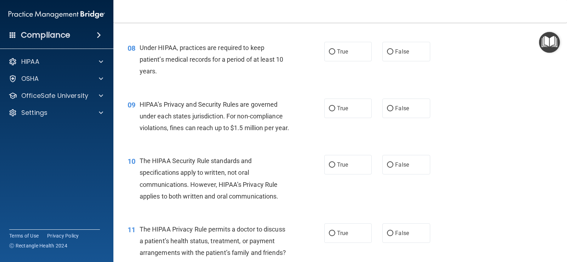
scroll to position [461, 0]
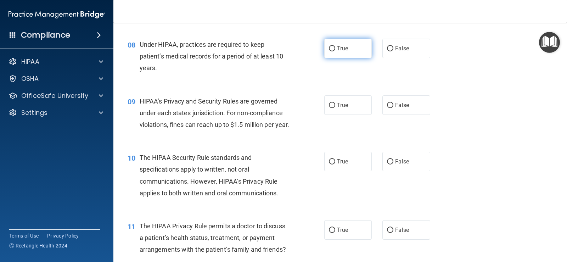
click at [358, 46] on label "True" at bounding box center [348, 48] width 48 height 19
click at [335, 46] on input "True" at bounding box center [332, 48] width 6 height 5
radio input "true"
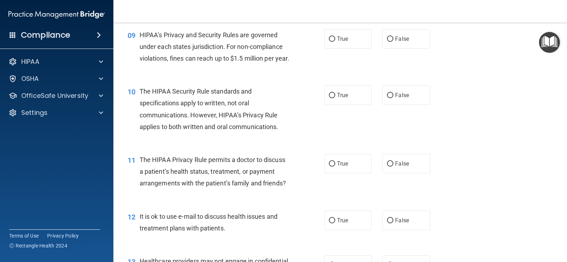
scroll to position [532, 0]
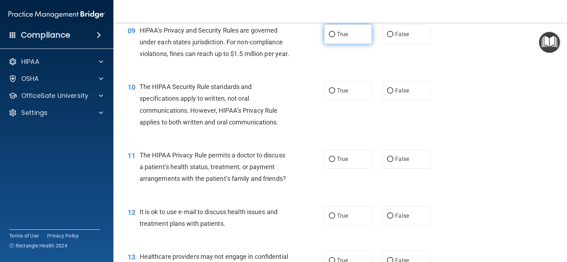
click at [324, 42] on label "True" at bounding box center [348, 33] width 48 height 19
click at [329, 37] on input "True" at bounding box center [332, 34] width 6 height 5
radio input "true"
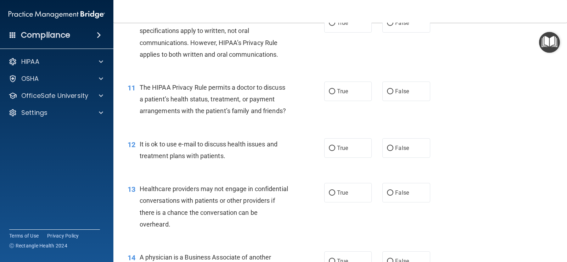
scroll to position [603, 0]
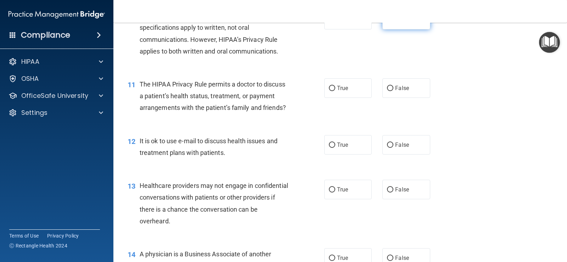
click at [392, 29] on label "False" at bounding box center [407, 19] width 48 height 19
click at [392, 23] on input "False" at bounding box center [390, 19] width 6 height 5
radio input "true"
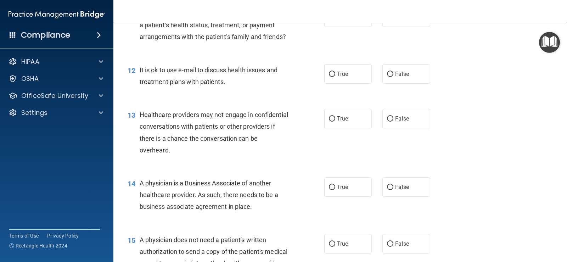
scroll to position [638, 0]
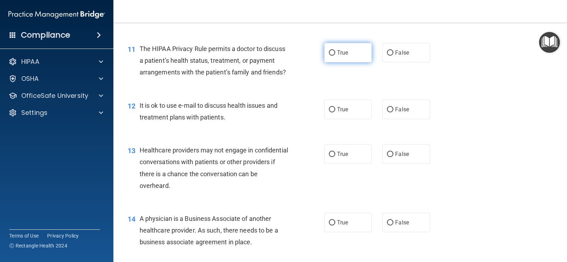
click at [335, 62] on label "True" at bounding box center [348, 52] width 48 height 19
click at [335, 56] on input "True" at bounding box center [332, 52] width 6 height 5
radio input "true"
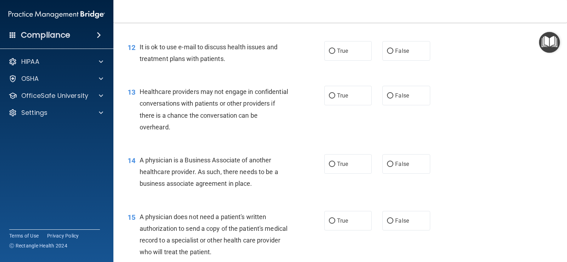
scroll to position [709, 0]
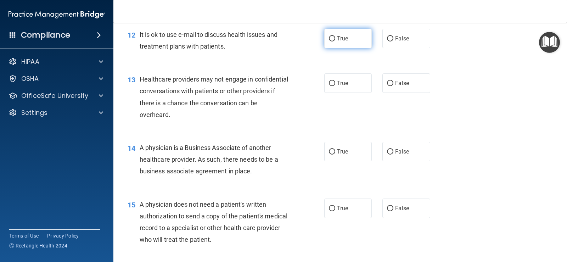
click at [344, 42] on span "True" at bounding box center [342, 38] width 11 height 7
click at [335, 41] on input "True" at bounding box center [332, 38] width 6 height 5
radio input "true"
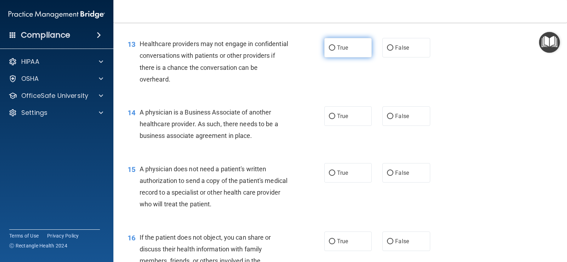
click at [346, 57] on label "True" at bounding box center [348, 47] width 48 height 19
click at [335, 51] on input "True" at bounding box center [332, 47] width 6 height 5
radio input "true"
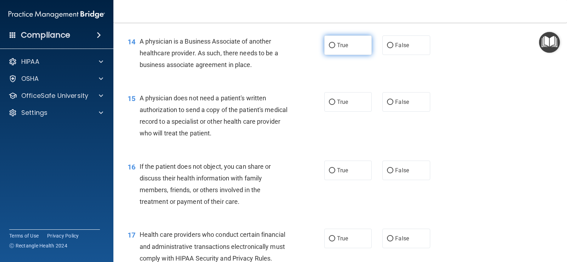
click at [335, 55] on label "True" at bounding box center [348, 44] width 48 height 19
click at [335, 48] on input "True" at bounding box center [332, 45] width 6 height 5
radio input "true"
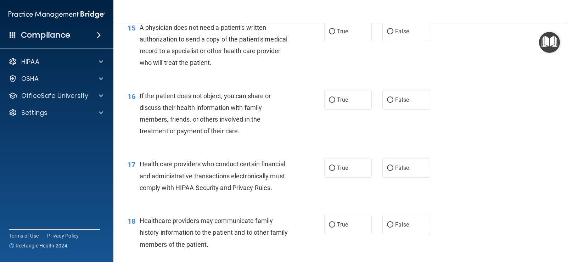
scroll to position [886, 0]
click at [332, 34] on input "True" at bounding box center [332, 31] width 6 height 5
radio input "true"
click at [332, 34] on input "True" at bounding box center [332, 31] width 6 height 5
click at [416, 41] on label "False" at bounding box center [407, 30] width 48 height 19
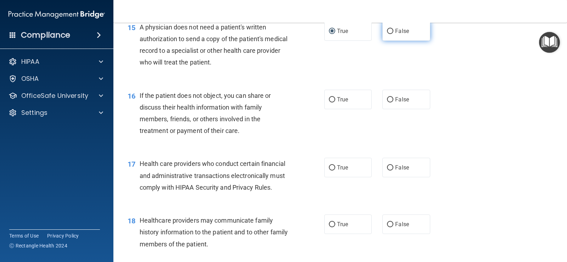
click at [394, 34] on input "False" at bounding box center [390, 31] width 6 height 5
radio input "true"
radio input "false"
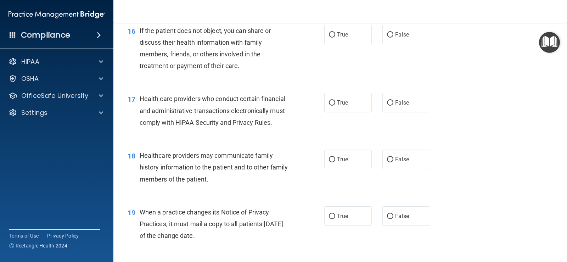
scroll to position [957, 0]
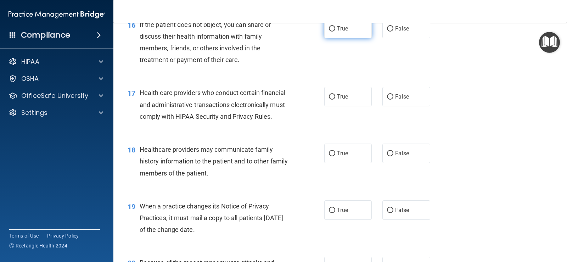
click at [348, 38] on label "True" at bounding box center [348, 28] width 48 height 19
click at [335, 32] on input "True" at bounding box center [332, 28] width 6 height 5
radio input "true"
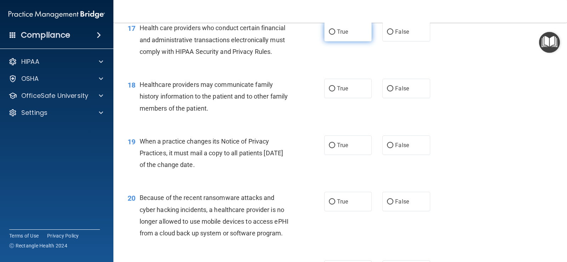
scroll to position [1028, 0]
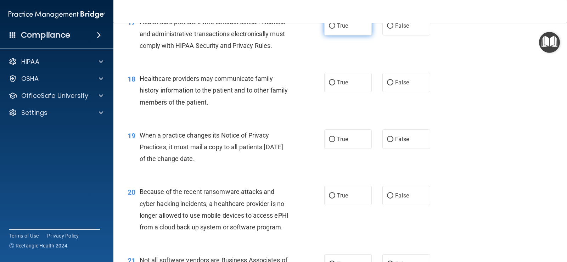
click at [339, 35] on label "True" at bounding box center [348, 25] width 48 height 19
click at [335, 29] on input "True" at bounding box center [332, 25] width 6 height 5
radio input "true"
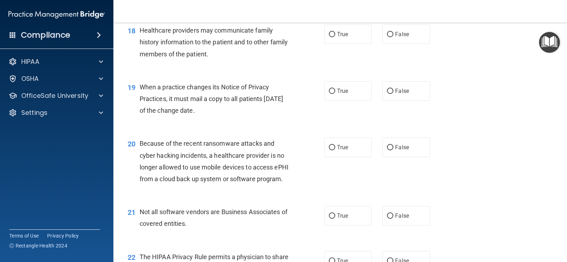
scroll to position [1064, 0]
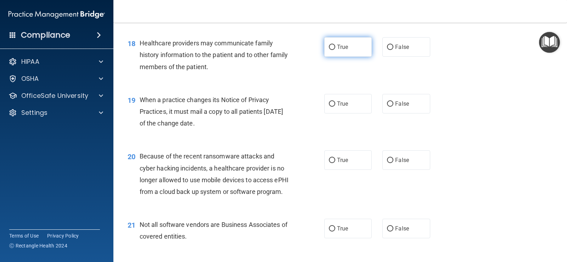
click at [339, 50] on span "True" at bounding box center [342, 47] width 11 height 7
click at [335, 50] on input "True" at bounding box center [332, 47] width 6 height 5
radio input "true"
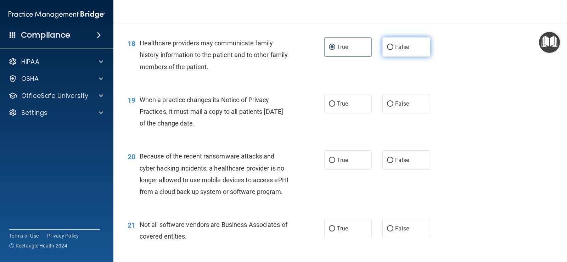
click at [402, 50] on span "False" at bounding box center [402, 47] width 14 height 7
click at [394, 50] on input "False" at bounding box center [390, 47] width 6 height 5
radio input "true"
radio input "false"
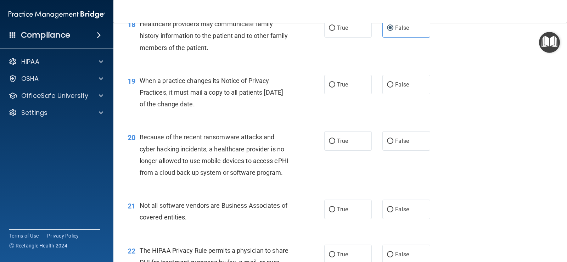
scroll to position [1099, 0]
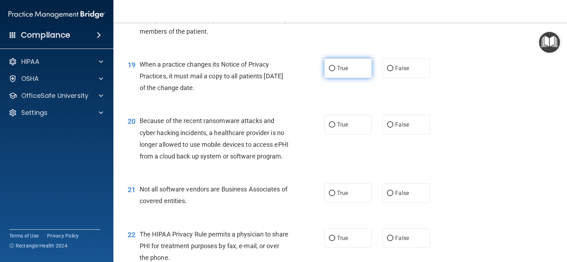
click at [348, 78] on label "True" at bounding box center [348, 67] width 48 height 19
click at [335, 71] on input "True" at bounding box center [332, 68] width 6 height 5
radio input "true"
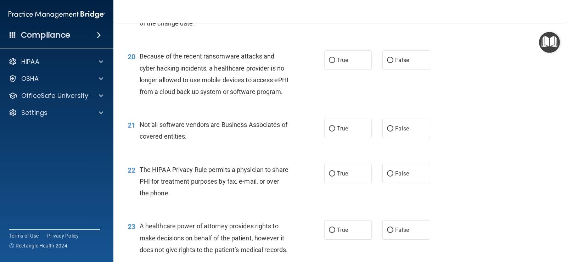
scroll to position [1170, 0]
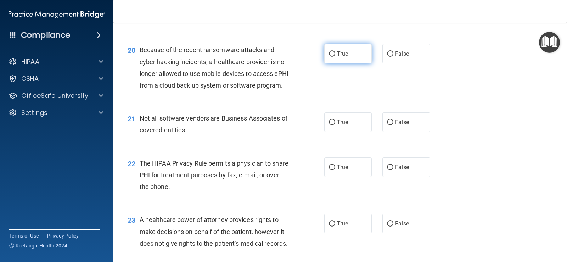
click at [356, 63] on label "True" at bounding box center [348, 53] width 48 height 19
click at [335, 57] on input "True" at bounding box center [332, 53] width 6 height 5
radio input "true"
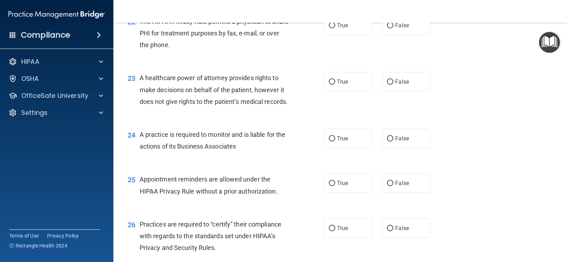
scroll to position [1276, 0]
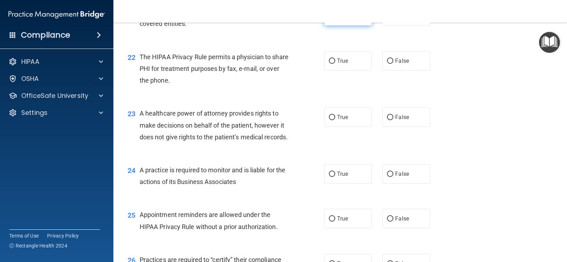
click at [357, 26] on label "True" at bounding box center [348, 15] width 48 height 19
click at [335, 19] on input "True" at bounding box center [332, 15] width 6 height 5
radio input "true"
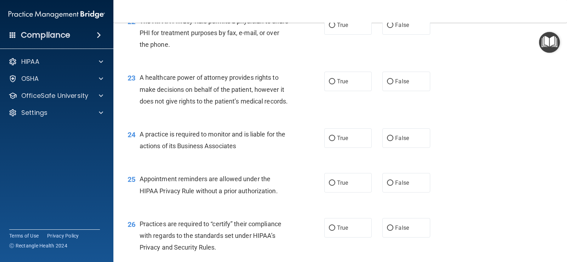
scroll to position [1312, 0]
click at [351, 35] on label "True" at bounding box center [348, 25] width 48 height 19
click at [335, 28] on input "True" at bounding box center [332, 25] width 6 height 5
radio input "true"
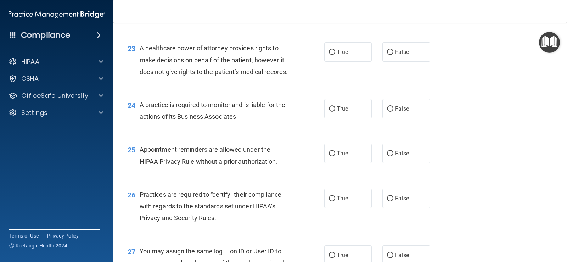
scroll to position [1383, 0]
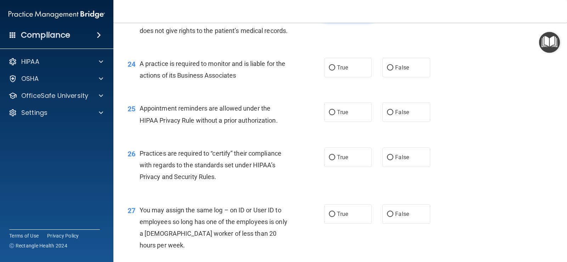
click at [342, 21] on label "True" at bounding box center [348, 10] width 48 height 19
click at [335, 14] on input "True" at bounding box center [332, 11] width 6 height 5
radio input "true"
click at [395, 21] on label "False" at bounding box center [407, 10] width 48 height 19
click at [394, 14] on input "False" at bounding box center [390, 11] width 6 height 5
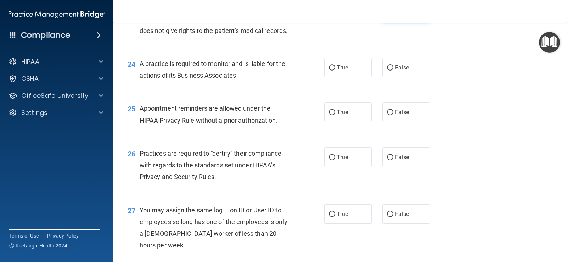
radio input "true"
radio input "false"
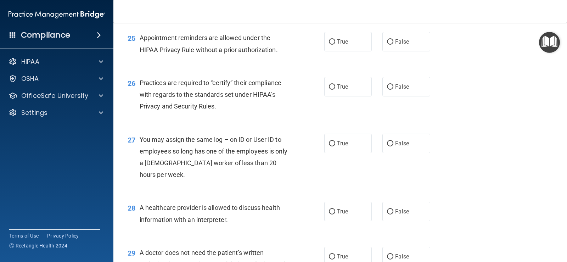
scroll to position [1454, 0]
radio input "true"
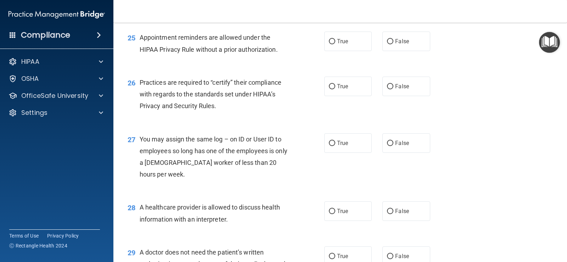
radio input "true"
radio input "false"
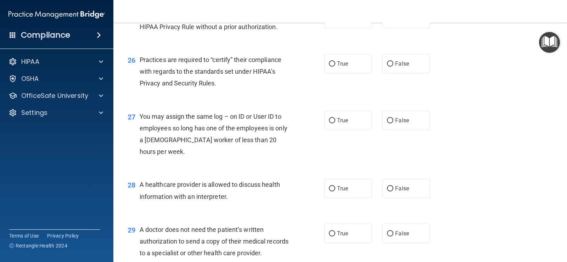
scroll to position [1489, 0]
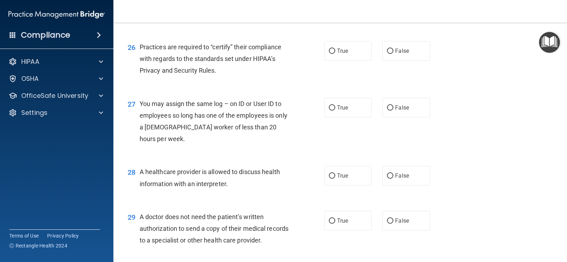
click at [395, 9] on span "False" at bounding box center [402, 5] width 14 height 7
click at [394, 9] on input "False" at bounding box center [390, 6] width 6 height 5
radio input "true"
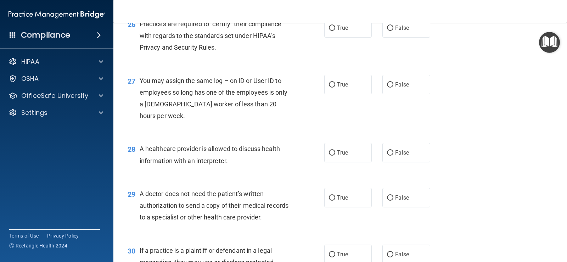
scroll to position [1524, 0]
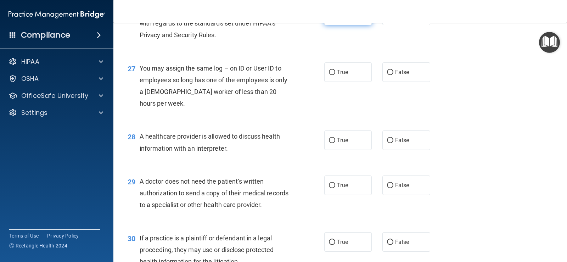
click at [343, 19] on span "True" at bounding box center [342, 15] width 11 height 7
click at [335, 18] on input "True" at bounding box center [332, 15] width 6 height 5
radio input "true"
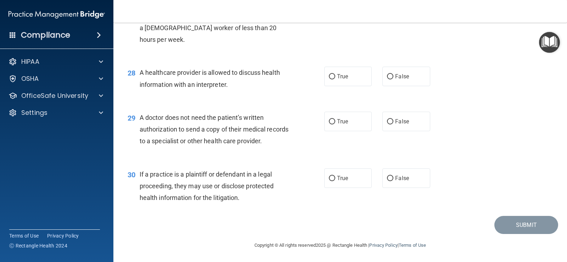
scroll to position [1595, 0]
click at [383, 18] on label "False" at bounding box center [407, 7] width 48 height 19
click at [387, 11] on input "False" at bounding box center [390, 8] width 6 height 5
radio input "true"
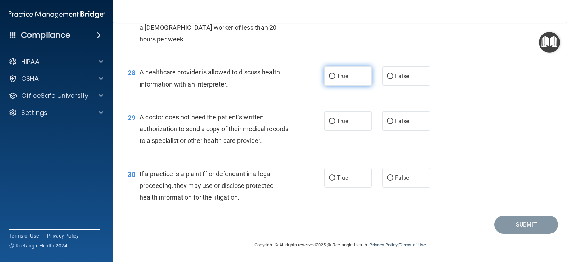
click at [337, 79] on span "True" at bounding box center [342, 76] width 11 height 7
click at [335, 79] on input "True" at bounding box center [332, 76] width 6 height 5
radio input "true"
click at [390, 121] on input "False" at bounding box center [390, 121] width 6 height 5
radio input "true"
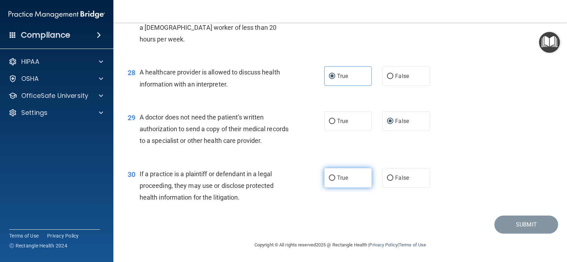
click at [336, 173] on label "True" at bounding box center [348, 177] width 48 height 19
click at [335, 175] on input "True" at bounding box center [332, 177] width 6 height 5
radio input "true"
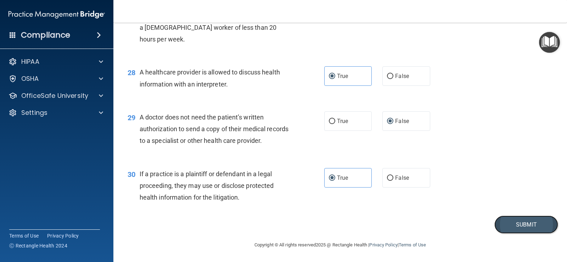
click at [536, 225] on button "Submit" at bounding box center [527, 225] width 64 height 18
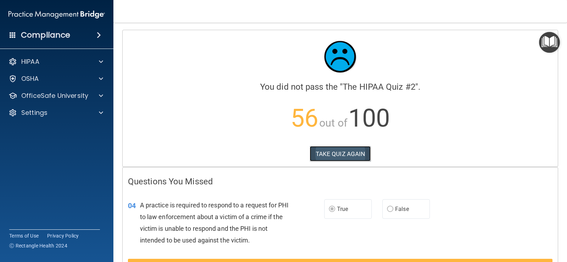
click at [351, 155] on button "TAKE QUIZ AGAIN" at bounding box center [340, 154] width 61 height 16
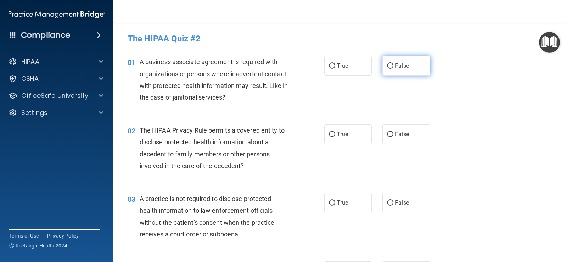
click at [385, 71] on label "False" at bounding box center [407, 65] width 48 height 19
click at [387, 69] on input "False" at bounding box center [390, 65] width 6 height 5
radio input "true"
click at [127, 143] on div "02 The HIPAA Privacy Rule permits a covered entity to disclose protected health…" at bounding box center [226, 149] width 218 height 51
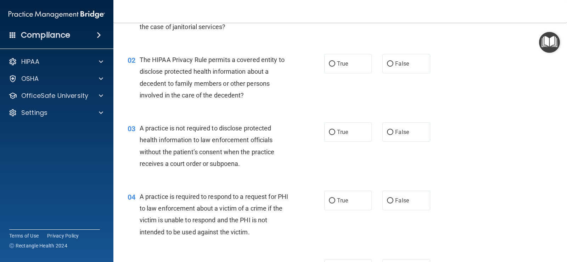
scroll to position [71, 0]
click at [335, 59] on label "True" at bounding box center [348, 63] width 48 height 19
click at [335, 61] on input "True" at bounding box center [332, 63] width 6 height 5
radio input "true"
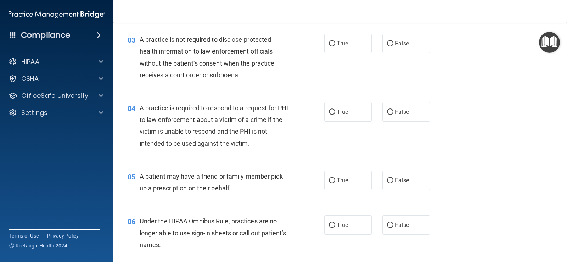
scroll to position [142, 0]
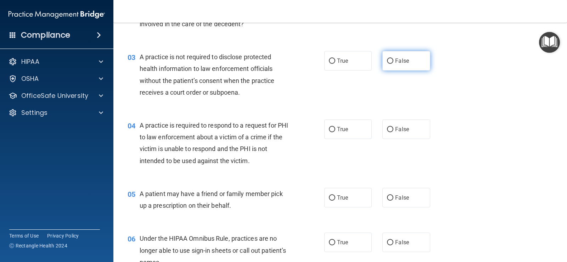
click at [403, 60] on span "False" at bounding box center [402, 60] width 14 height 7
click at [394, 60] on input "False" at bounding box center [390, 60] width 6 height 5
radio input "true"
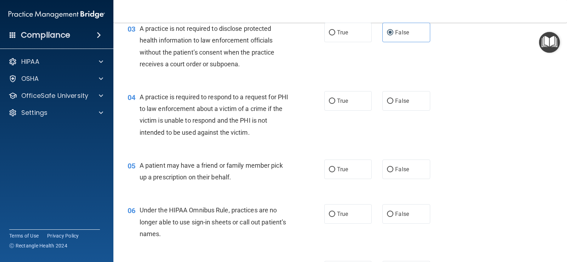
scroll to position [213, 0]
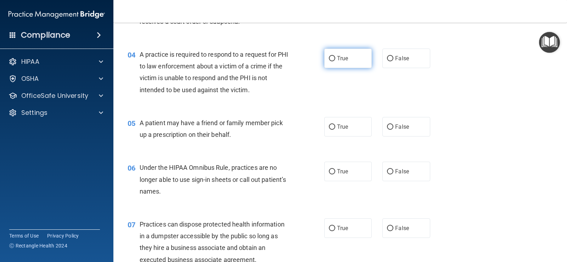
click at [334, 58] on label "True" at bounding box center [348, 58] width 48 height 19
click at [334, 58] on input "True" at bounding box center [332, 58] width 6 height 5
radio input "true"
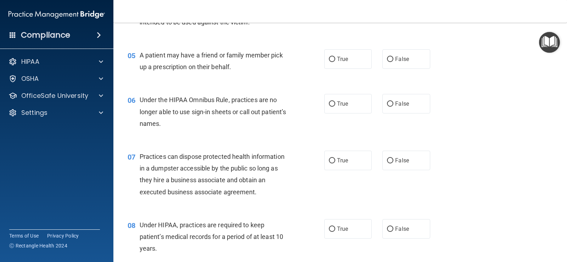
scroll to position [284, 0]
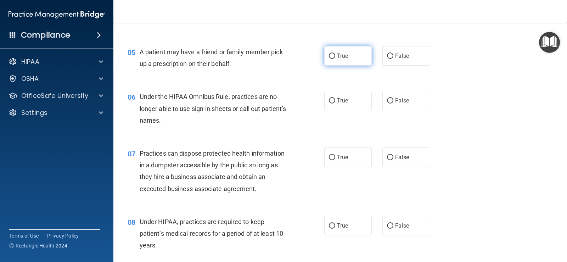
click at [338, 60] on label "True" at bounding box center [348, 55] width 48 height 19
click at [335, 59] on input "True" at bounding box center [332, 56] width 6 height 5
radio input "true"
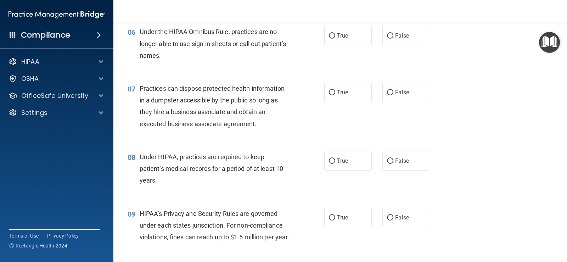
scroll to position [355, 0]
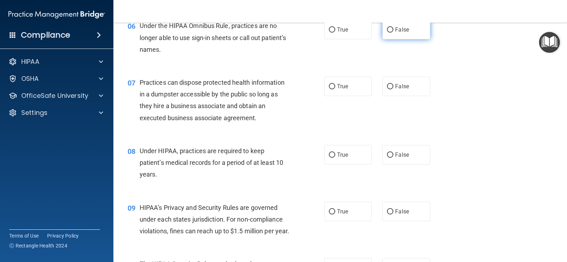
click at [385, 34] on label "False" at bounding box center [407, 29] width 48 height 19
click at [387, 33] on input "False" at bounding box center [390, 29] width 6 height 5
radio input "true"
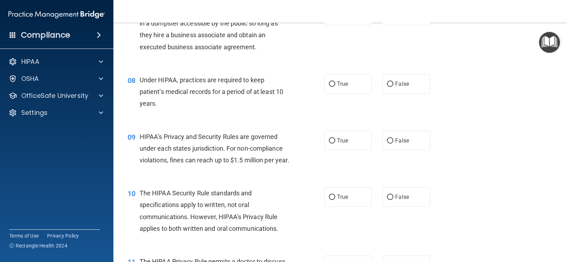
scroll to position [390, 0]
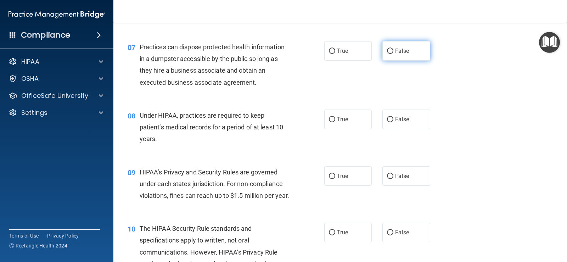
click at [409, 52] on label "False" at bounding box center [407, 50] width 48 height 19
click at [394, 52] on input "False" at bounding box center [390, 51] width 6 height 5
radio input "true"
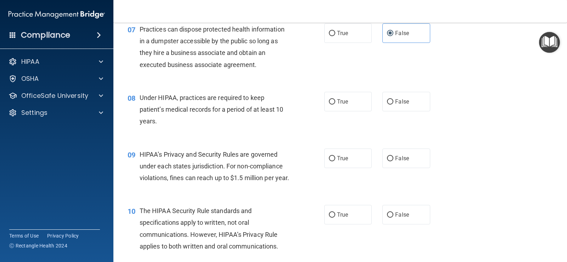
scroll to position [425, 0]
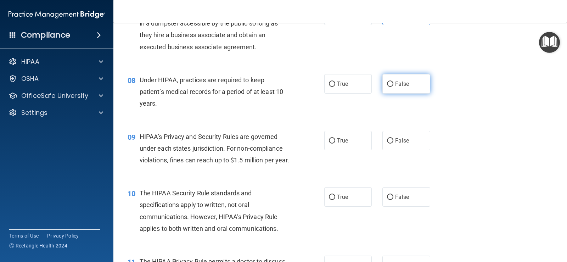
click at [409, 88] on label "False" at bounding box center [407, 83] width 48 height 19
click at [394, 87] on input "False" at bounding box center [390, 84] width 6 height 5
radio input "true"
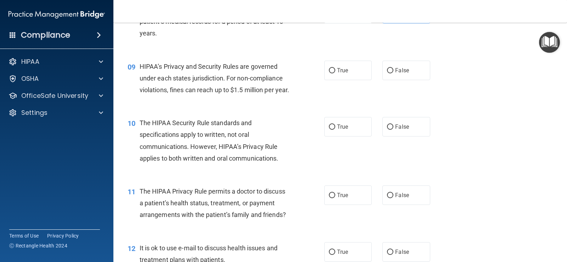
scroll to position [496, 0]
click at [397, 68] on span "False" at bounding box center [402, 69] width 14 height 7
click at [394, 68] on input "False" at bounding box center [390, 69] width 6 height 5
radio input "true"
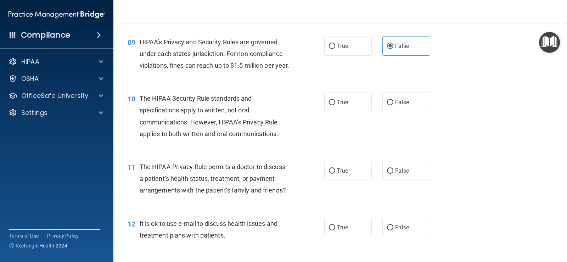
scroll to position [567, 0]
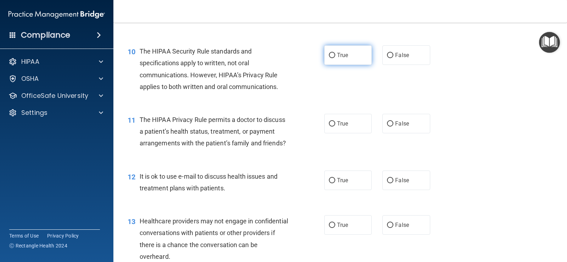
click at [340, 65] on label "True" at bounding box center [348, 54] width 48 height 19
click at [335, 58] on input "True" at bounding box center [332, 55] width 6 height 5
radio input "true"
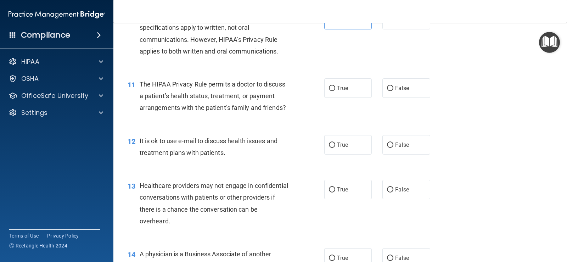
scroll to position [638, 0]
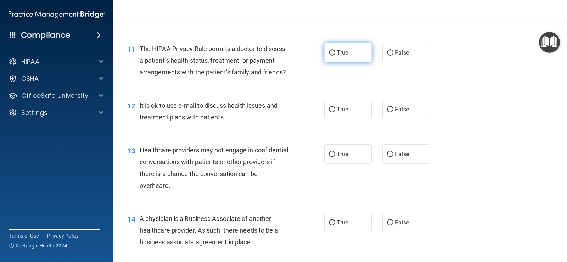
click at [330, 56] on input "True" at bounding box center [332, 52] width 6 height 5
radio input "true"
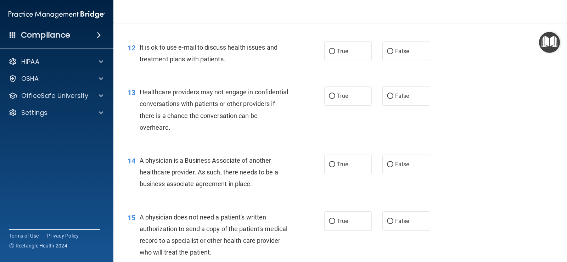
scroll to position [709, 0]
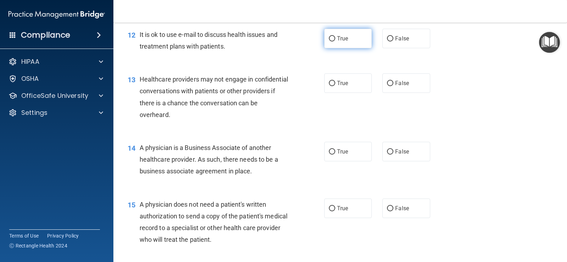
click at [329, 41] on input "True" at bounding box center [332, 38] width 6 height 5
radio input "true"
click at [253, 65] on div "12 It is ok to use e-mail to discuss health issues and treatment plans with pat…" at bounding box center [340, 42] width 436 height 45
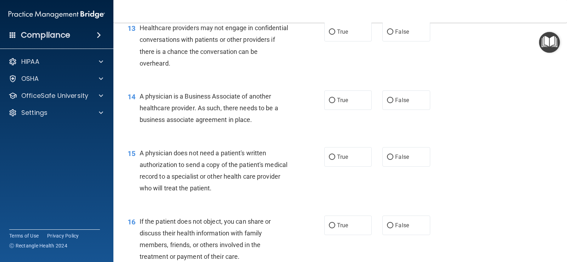
scroll to position [745, 0]
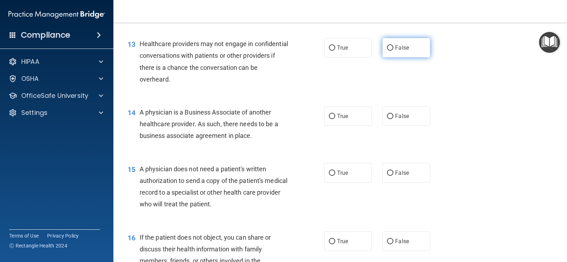
click at [389, 57] on label "False" at bounding box center [407, 47] width 48 height 19
click at [389, 51] on input "False" at bounding box center [390, 47] width 6 height 5
radio input "true"
click at [194, 89] on div "13 Healthcare providers may not engage in confidential conversations with patie…" at bounding box center [226, 63] width 218 height 51
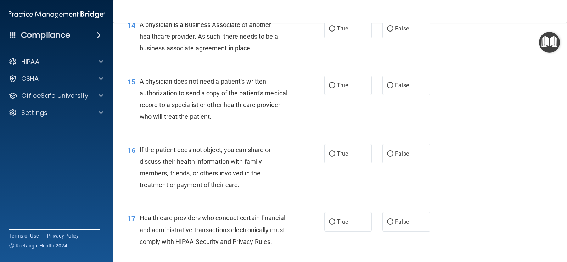
scroll to position [815, 0]
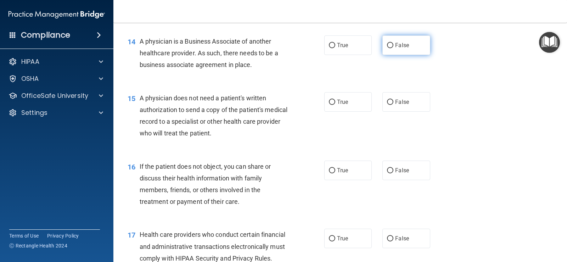
click at [403, 49] on span "False" at bounding box center [402, 45] width 14 height 7
click at [394, 48] on input "False" at bounding box center [390, 45] width 6 height 5
radio input "true"
click at [243, 83] on div "14 A physician is a Business Associate of another healthcare provider. As such,…" at bounding box center [340, 55] width 436 height 57
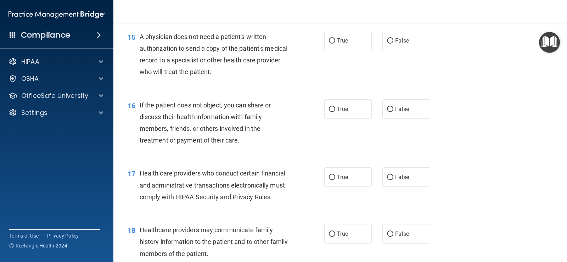
scroll to position [886, 0]
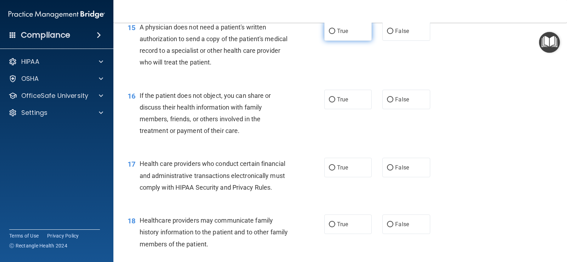
click at [351, 41] on label "True" at bounding box center [348, 30] width 48 height 19
click at [335, 34] on input "True" at bounding box center [332, 31] width 6 height 5
radio input "true"
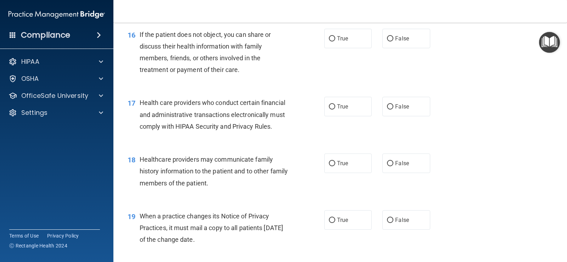
scroll to position [957, 0]
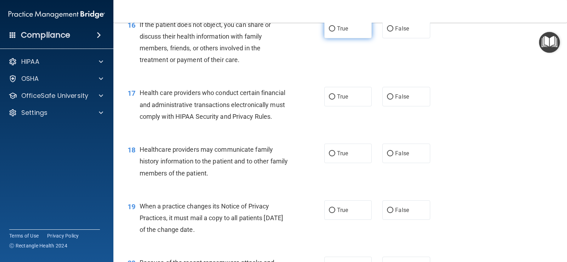
click at [339, 32] on span "True" at bounding box center [342, 28] width 11 height 7
click at [335, 32] on input "True" at bounding box center [332, 28] width 6 height 5
radio input "true"
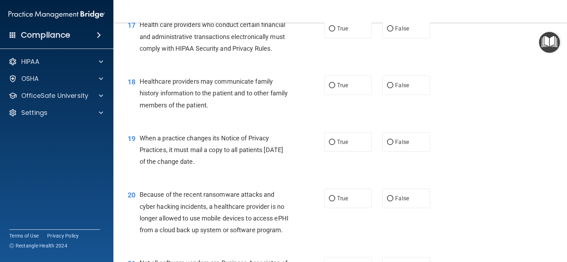
scroll to position [1028, 0]
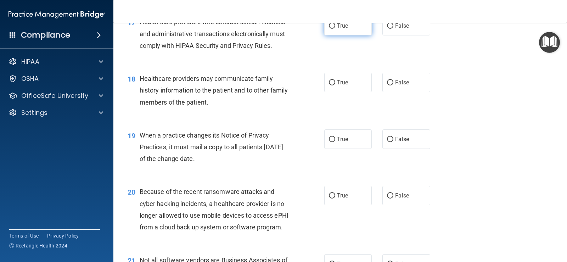
click at [339, 29] on span "True" at bounding box center [342, 25] width 11 height 7
click at [335, 29] on input "True" at bounding box center [332, 25] width 6 height 5
radio input "true"
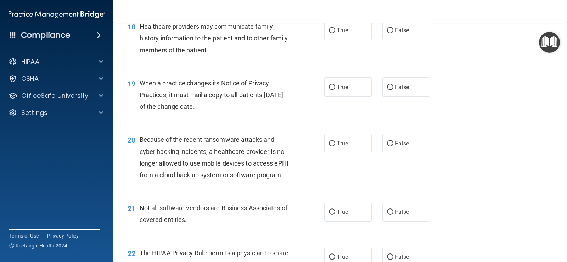
scroll to position [1064, 0]
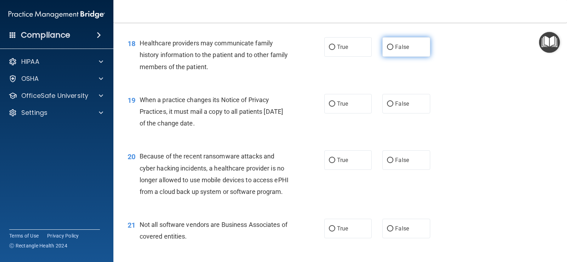
click at [410, 57] on label "False" at bounding box center [407, 46] width 48 height 19
click at [394, 50] on input "False" at bounding box center [390, 47] width 6 height 5
radio input "true"
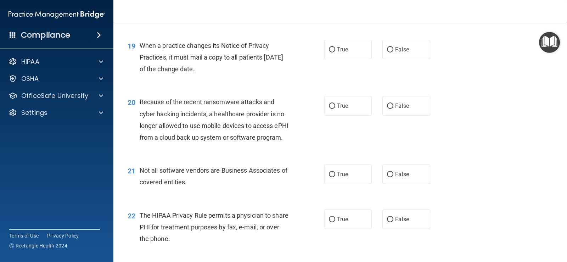
scroll to position [1135, 0]
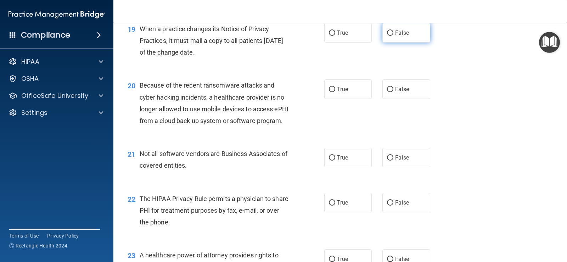
click at [410, 43] on label "False" at bounding box center [407, 32] width 48 height 19
click at [394, 36] on input "False" at bounding box center [390, 32] width 6 height 5
radio input "true"
click at [221, 87] on div "20 Because of the recent ransomware attacks and cyber hacking incidents, a heal…" at bounding box center [340, 105] width 436 height 68
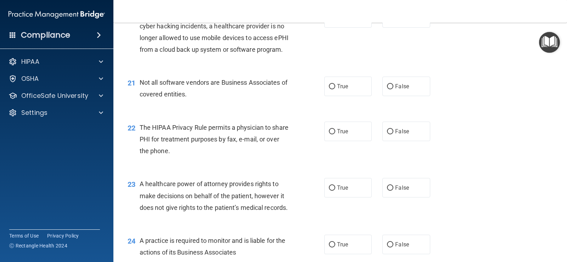
scroll to position [1205, 0]
drag, startPoint x: 386, startPoint y: 34, endPoint x: 380, endPoint y: 37, distance: 6.2
click at [385, 28] on label "False" at bounding box center [407, 18] width 48 height 19
click at [387, 21] on input "False" at bounding box center [390, 18] width 6 height 5
radio input "true"
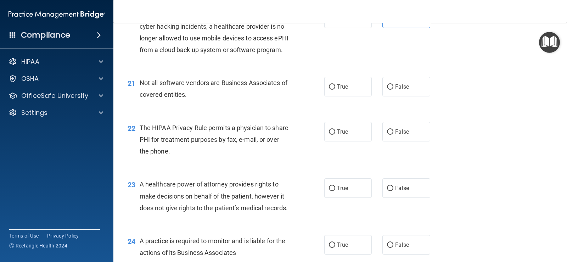
click at [266, 59] on div "20 Because of the recent ransomware attacks and cyber hacking incidents, a heal…" at bounding box center [226, 34] width 218 height 51
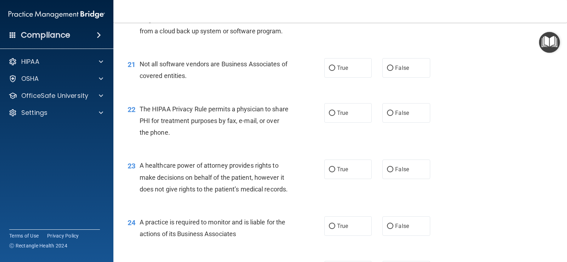
scroll to position [1241, 0]
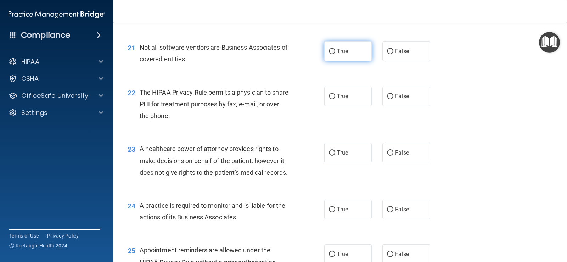
click at [332, 54] on input "True" at bounding box center [332, 51] width 6 height 5
radio input "true"
click at [228, 134] on div "22 The HIPAA Privacy Rule permits a physician to share PHI for treatment purpos…" at bounding box center [340, 106] width 436 height 57
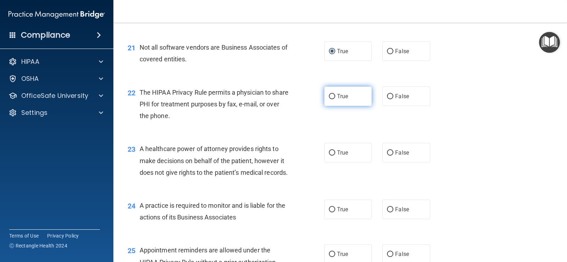
click at [342, 106] on label "True" at bounding box center [348, 96] width 48 height 19
click at [335, 99] on input "True" at bounding box center [332, 96] width 6 height 5
radio input "true"
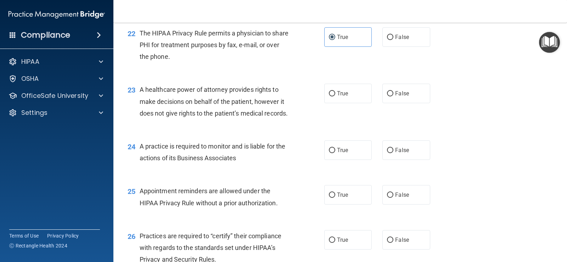
scroll to position [1312, 0]
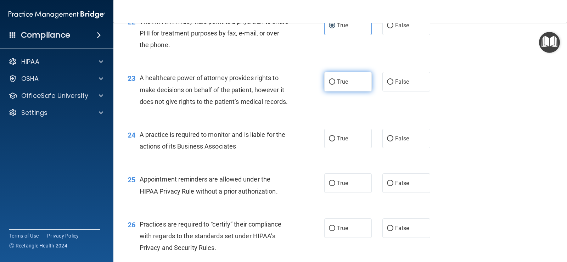
click at [338, 91] on label "True" at bounding box center [348, 81] width 48 height 19
click at [335, 85] on input "True" at bounding box center [332, 81] width 6 height 5
radio input "true"
click at [264, 107] on div "A healthcare power of attorney provides rights to make decisions on behalf of t…" at bounding box center [218, 89] width 156 height 35
click at [391, 91] on label "False" at bounding box center [407, 81] width 48 height 19
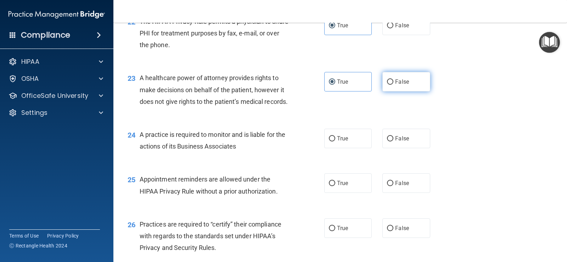
click at [391, 85] on input "False" at bounding box center [390, 81] width 6 height 5
radio input "true"
radio input "false"
click at [267, 120] on div "23 A healthcare power of attorney provides rights to make decisions on behalf o…" at bounding box center [340, 91] width 436 height 57
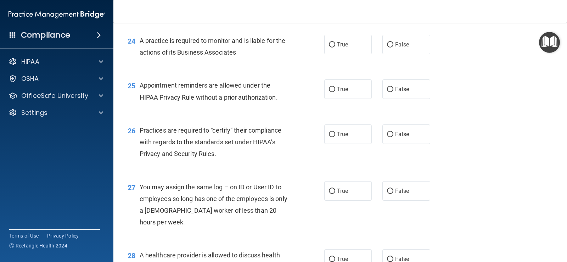
scroll to position [1418, 0]
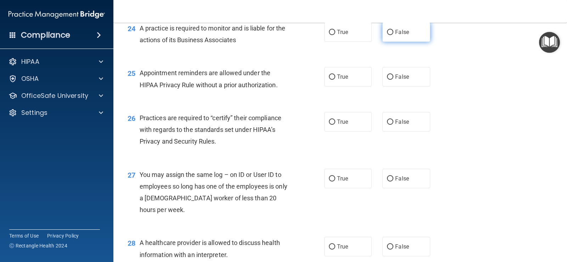
click at [389, 42] on label "False" at bounding box center [407, 31] width 48 height 19
click at [389, 35] on input "False" at bounding box center [390, 32] width 6 height 5
radio input "true"
click at [278, 49] on div "24 A practice is required to monitor and is liable for the actions of its Busin…" at bounding box center [226, 35] width 218 height 27
click at [329, 80] on input "True" at bounding box center [332, 76] width 6 height 5
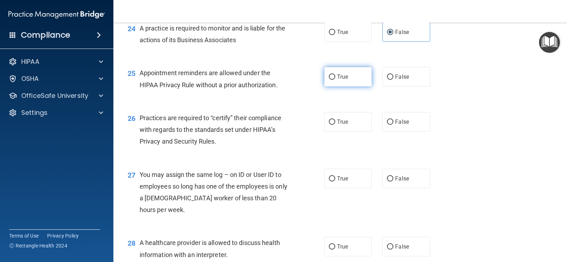
radio input "true"
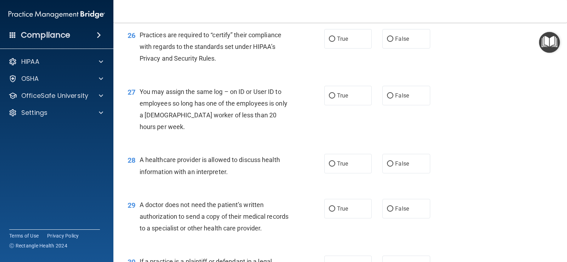
scroll to position [1524, 0]
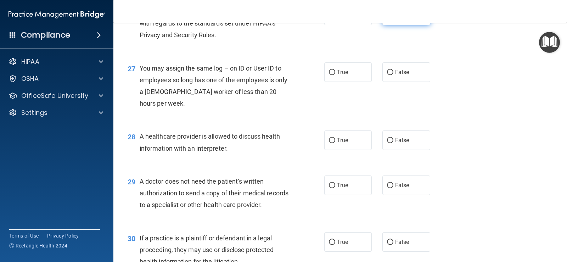
click at [406, 19] on span "False" at bounding box center [402, 15] width 14 height 7
click at [394, 18] on input "False" at bounding box center [390, 15] width 6 height 5
radio input "true"
click at [252, 89] on div "27 You may assign the same log – on ID or User ID to employees so long has one …" at bounding box center [340, 88] width 436 height 68
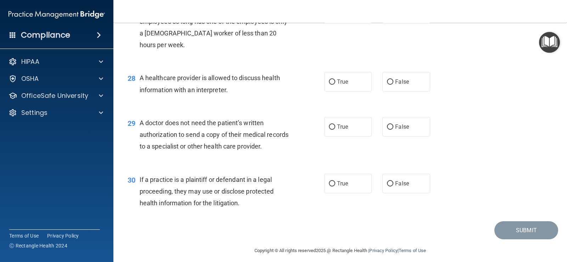
scroll to position [1595, 0]
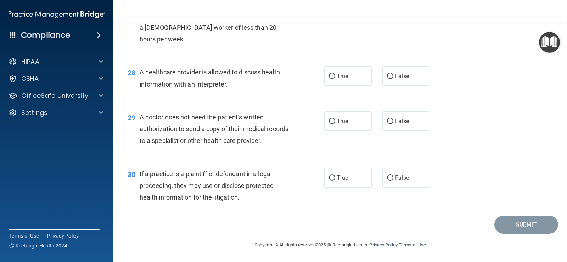
click at [388, 46] on div "27 You may assign the same log – on ID or User ID to employees so long has one …" at bounding box center [340, 23] width 436 height 68
click at [388, 18] on label "False" at bounding box center [407, 7] width 48 height 19
click at [388, 11] on input "False" at bounding box center [390, 8] width 6 height 5
radio input "true"
click at [268, 58] on div "27 You may assign the same log – on ID or User ID to employees so long has one …" at bounding box center [340, 23] width 436 height 68
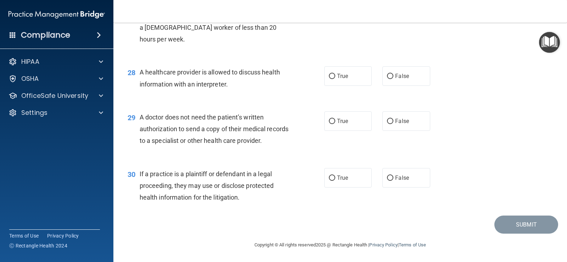
scroll to position [1624, 0]
click at [330, 76] on input "True" at bounding box center [332, 76] width 6 height 5
radio input "true"
click at [332, 121] on input "True" at bounding box center [332, 121] width 6 height 5
radio input "true"
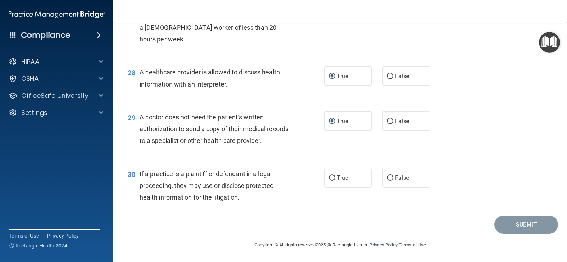
click at [275, 152] on div "29 A doctor does not need the patient’s written authorization to send a copy of…" at bounding box center [340, 130] width 436 height 57
click at [328, 184] on label "True" at bounding box center [348, 177] width 48 height 19
click at [329, 181] on input "True" at bounding box center [332, 177] width 6 height 5
radio input "true"
drag, startPoint x: 266, startPoint y: 227, endPoint x: 325, endPoint y: 215, distance: 60.4
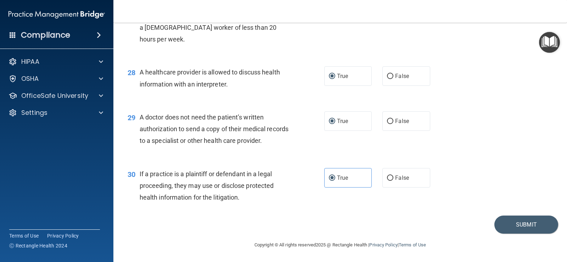
click at [266, 226] on div "Submit" at bounding box center [340, 225] width 436 height 18
click at [520, 227] on button "Submit" at bounding box center [527, 225] width 64 height 18
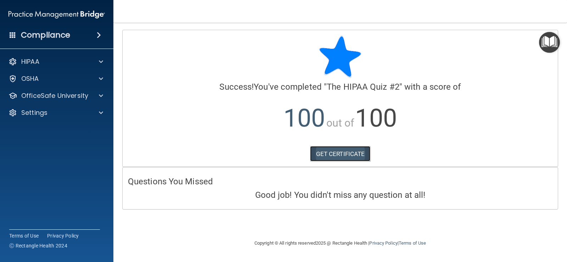
click at [341, 152] on link "GET CERTIFICATE" at bounding box center [340, 154] width 61 height 16
click at [100, 98] on span at bounding box center [101, 95] width 4 height 9
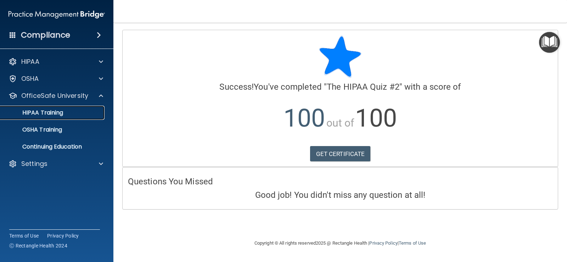
click at [93, 116] on div "HIPAA Training" at bounding box center [53, 112] width 97 height 7
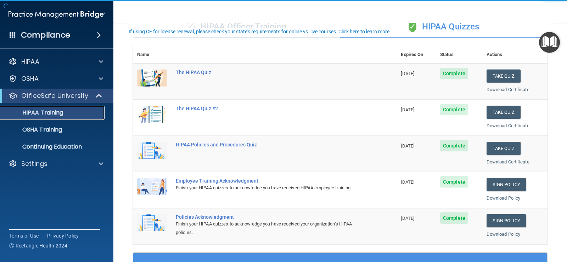
scroll to position [71, 0]
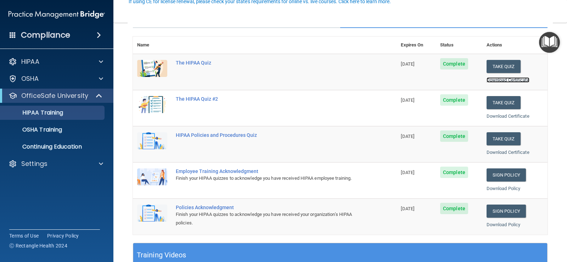
click at [504, 79] on link "Download Certificate" at bounding box center [508, 79] width 43 height 5
click at [498, 117] on link "Download Certificate" at bounding box center [508, 115] width 43 height 5
click at [508, 151] on link "Download Certificate" at bounding box center [508, 152] width 43 height 5
click at [490, 186] on link "Download Policy" at bounding box center [504, 188] width 34 height 5
click at [494, 224] on link "Download Policy" at bounding box center [504, 224] width 34 height 5
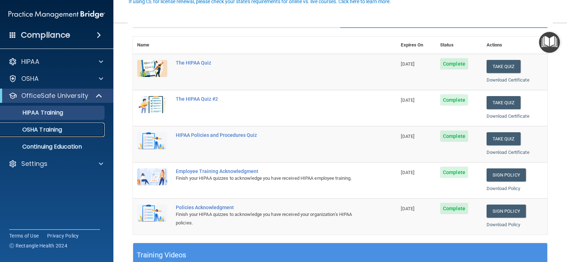
click at [88, 128] on div "OSHA Training" at bounding box center [53, 129] width 97 height 7
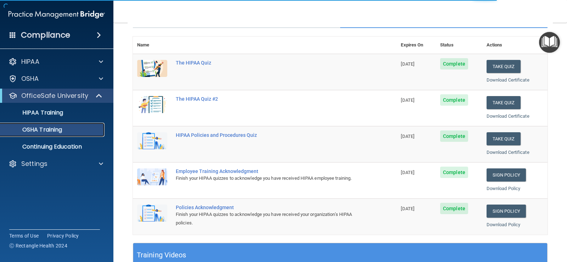
scroll to position [61, 0]
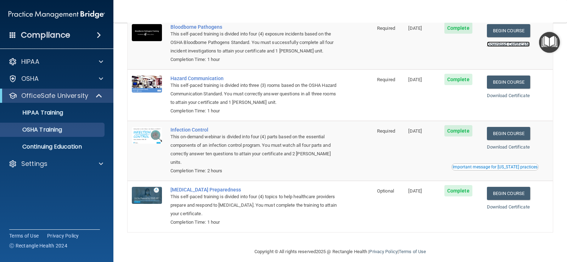
click at [502, 47] on link "Download Certificate" at bounding box center [508, 43] width 43 height 5
click at [524, 95] on link "Download Certificate" at bounding box center [508, 95] width 43 height 5
click at [511, 148] on link "Download Certificate" at bounding box center [508, 146] width 43 height 5
click at [502, 204] on link "Download Certificate" at bounding box center [508, 206] width 43 height 5
click at [340, 17] on nav "Toggle navigation [PERSON_NAME] [EMAIL_ADDRESS][DOMAIN_NAME] Manage My Enterpri…" at bounding box center [340, 11] width 454 height 23
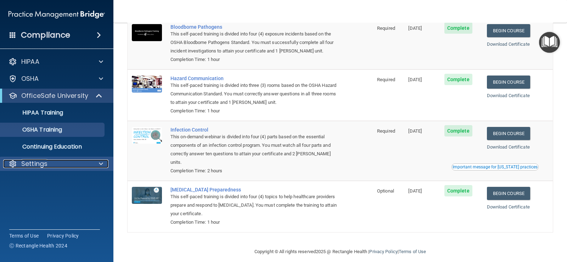
click at [102, 162] on span at bounding box center [101, 164] width 4 height 9
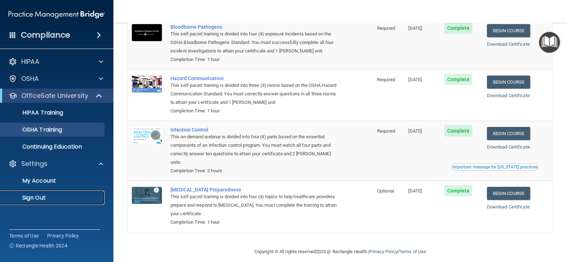
click at [32, 199] on p "Sign Out" at bounding box center [53, 197] width 97 height 7
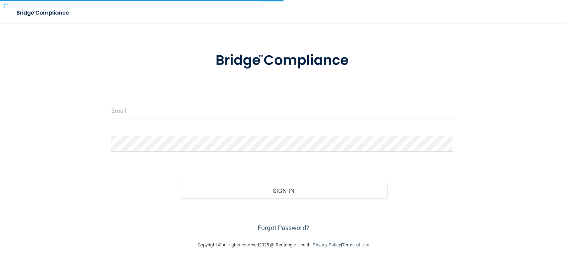
scroll to position [23, 0]
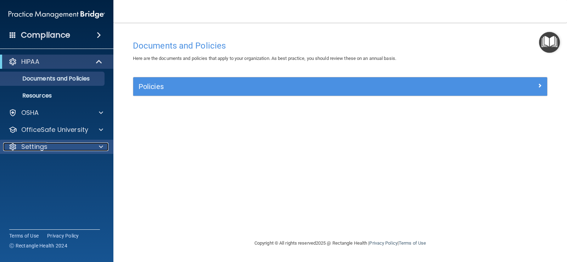
click at [96, 146] on div at bounding box center [100, 147] width 18 height 9
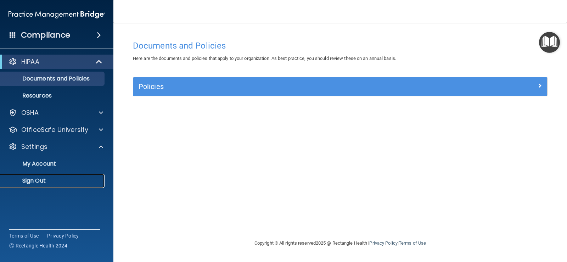
click at [55, 185] on link "Sign Out" at bounding box center [49, 181] width 112 height 14
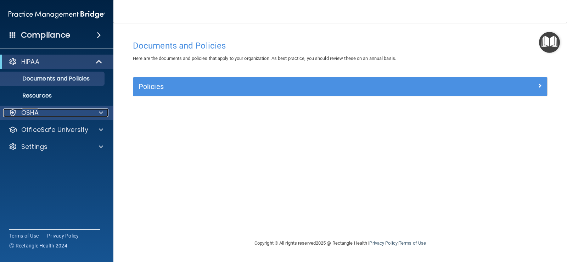
click at [94, 112] on div at bounding box center [100, 112] width 18 height 9
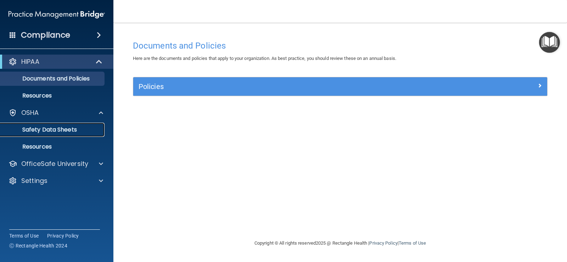
click at [80, 127] on p "Safety Data Sheets" at bounding box center [53, 129] width 97 height 7
